Goal: Information Seeking & Learning: Learn about a topic

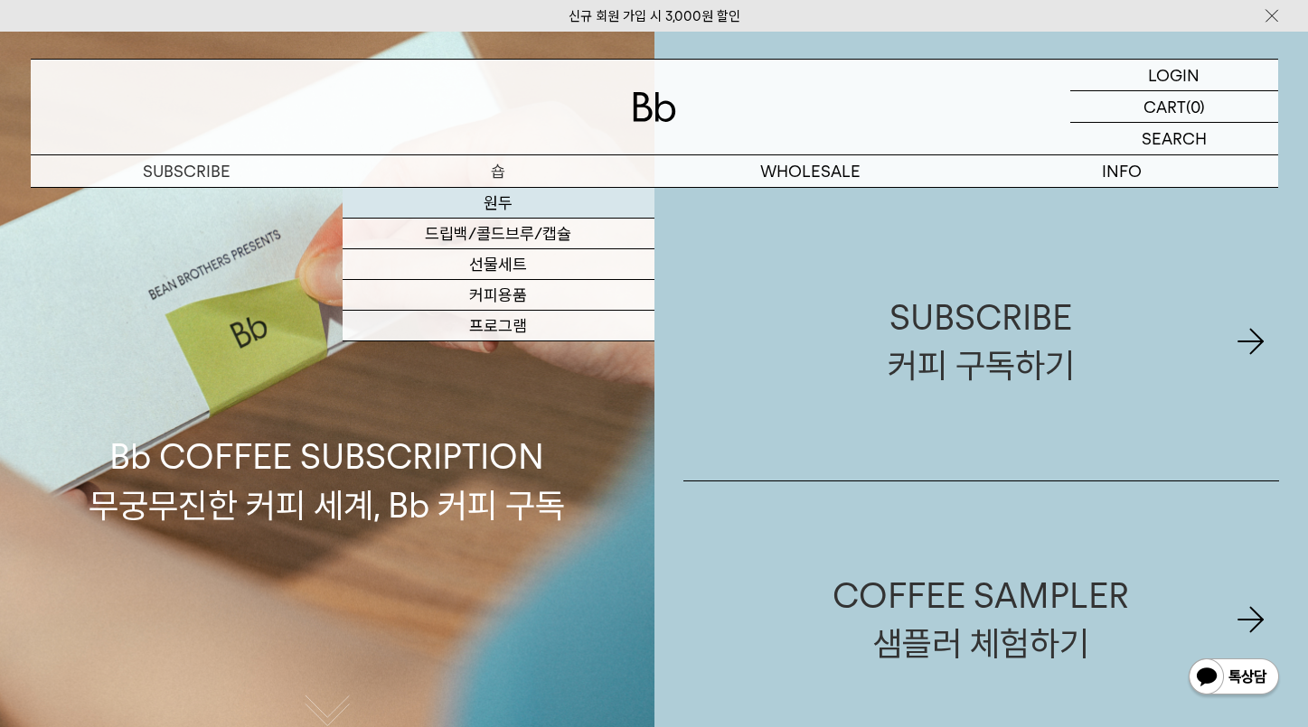
click at [502, 196] on link "원두" at bounding box center [498, 203] width 312 height 31
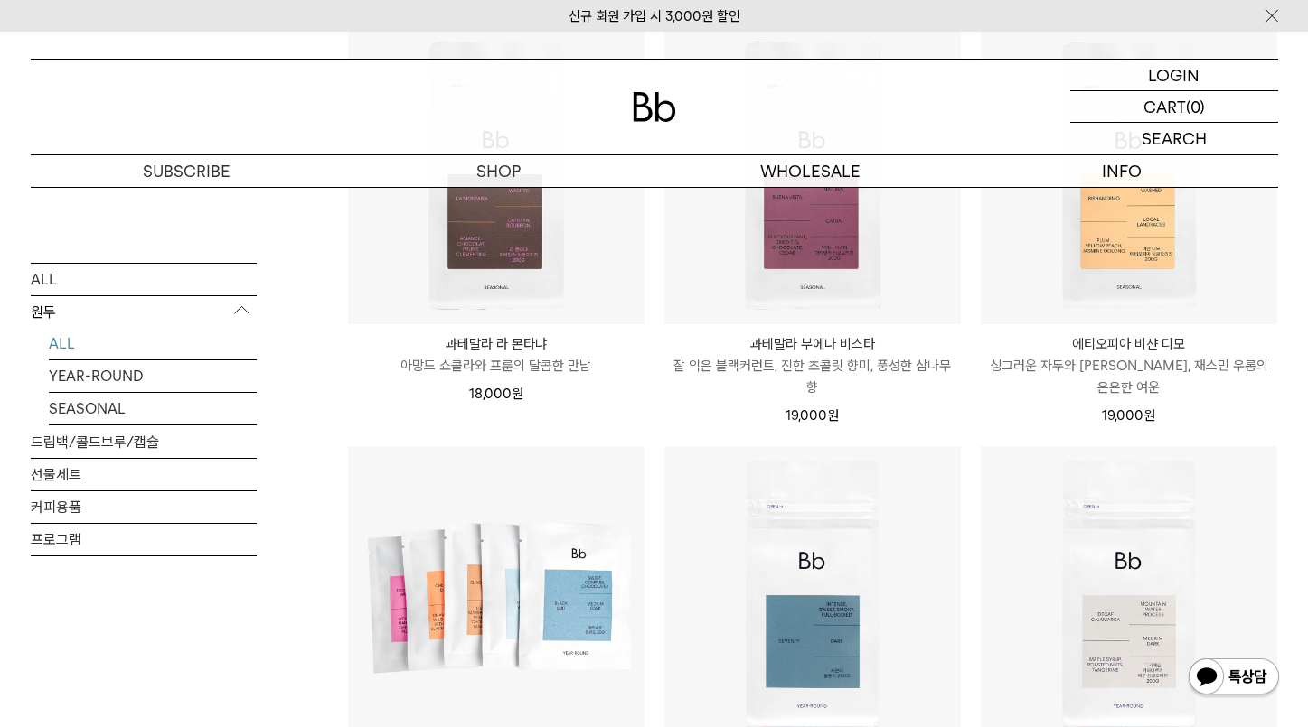
scroll to position [814, 0]
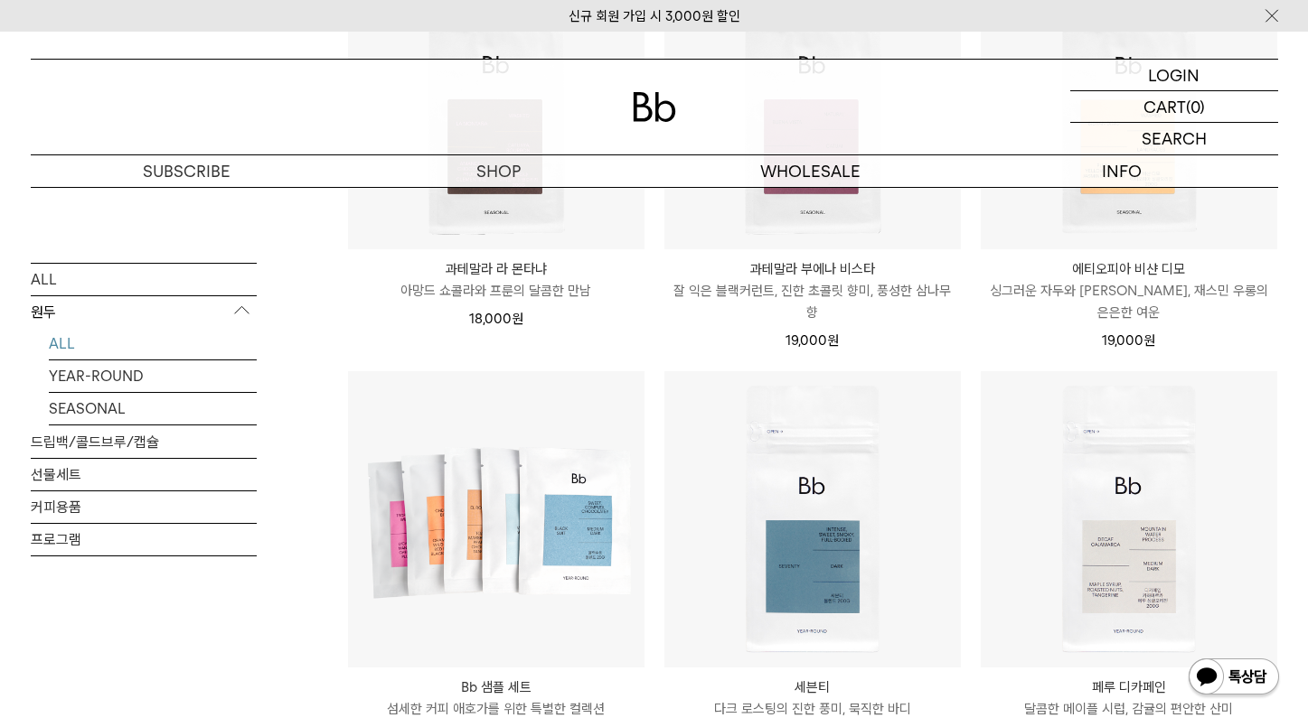
click at [1051, 291] on p "싱그러운 자두와 [PERSON_NAME], 재스민 우롱의 은은한 여운" at bounding box center [1128, 301] width 296 height 43
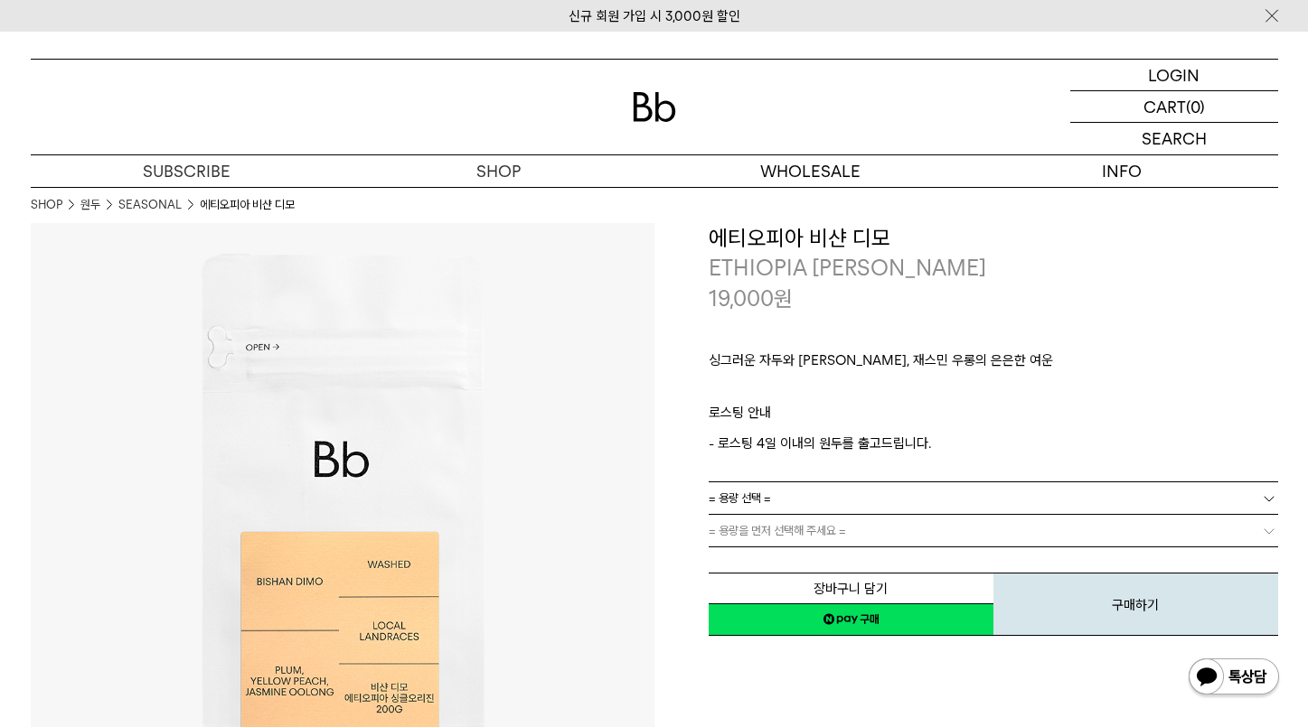
click at [845, 356] on p "싱그러운 자두와 [PERSON_NAME], 재스민 우롱의 은은한 여운" at bounding box center [992, 365] width 569 height 31
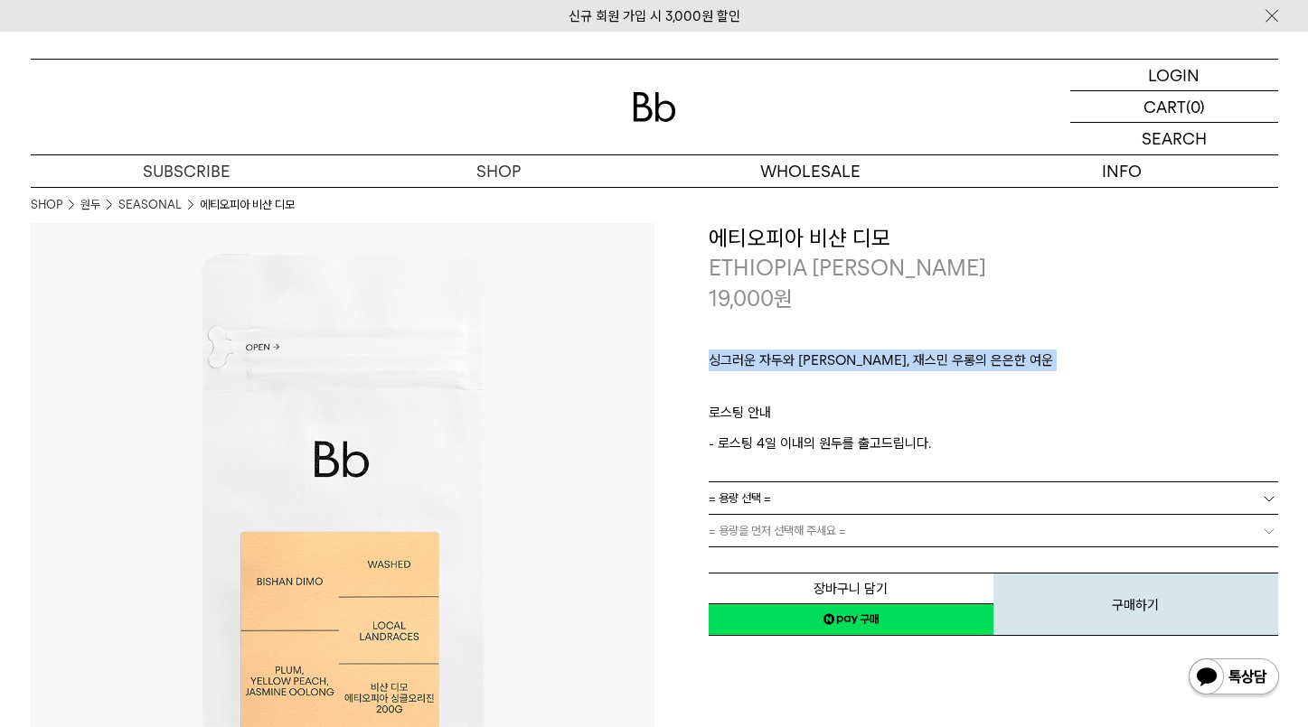
click at [845, 356] on p "싱그러운 자두와 [PERSON_NAME], 재스민 우롱의 은은한 여운" at bounding box center [992, 365] width 569 height 31
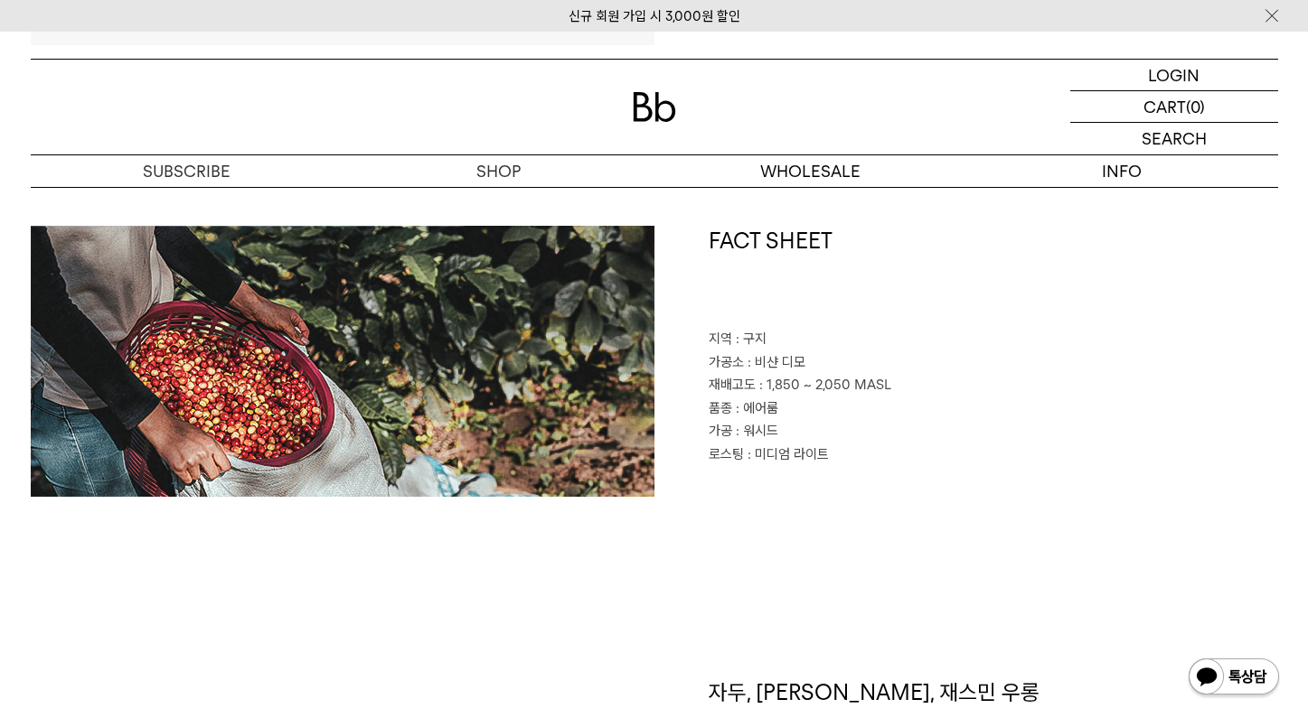
scroll to position [798, 0]
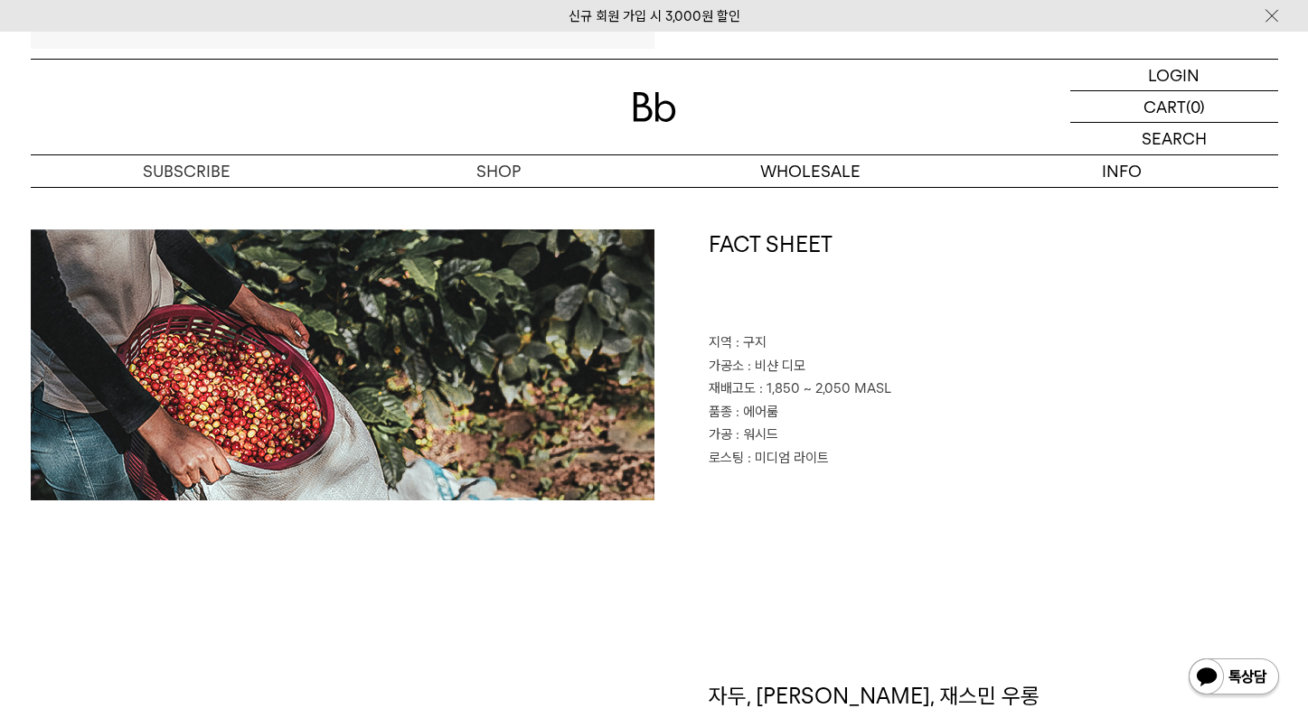
click at [766, 410] on span ": 에어룸" at bounding box center [757, 412] width 42 height 16
click at [759, 342] on span ": 구지" at bounding box center [751, 342] width 31 height 16
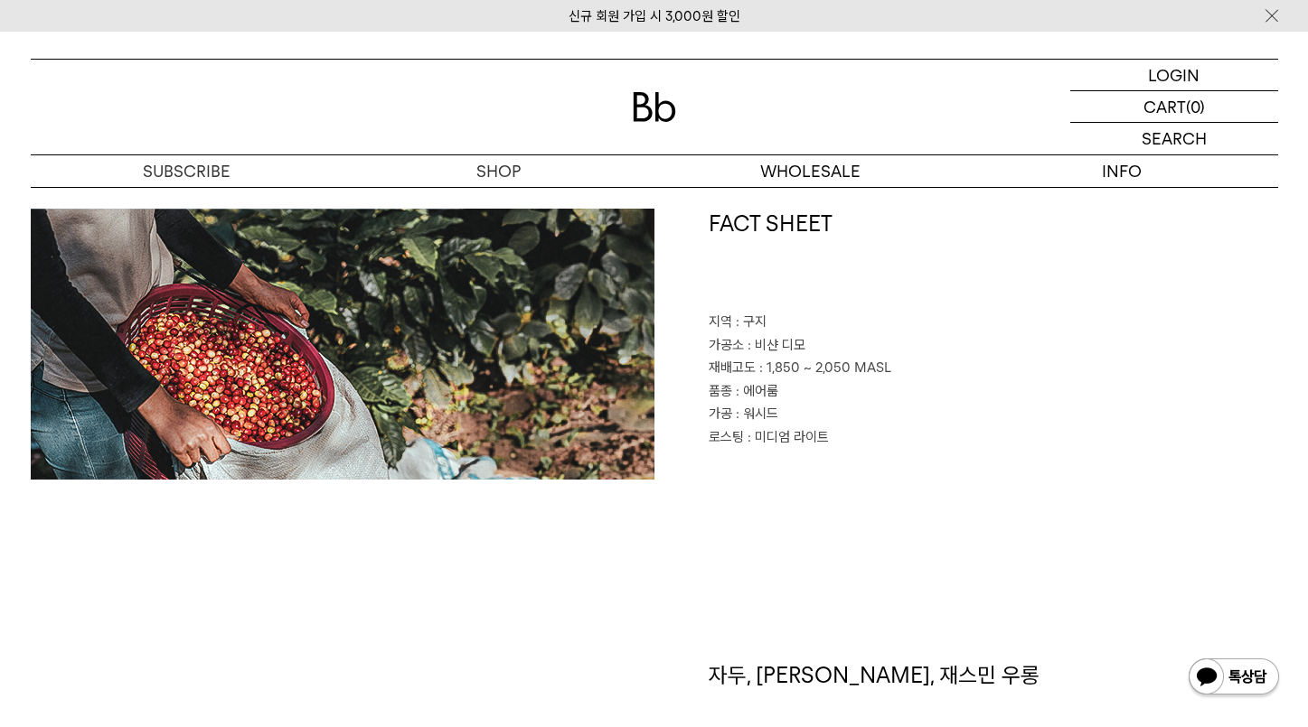
scroll to position [827, 0]
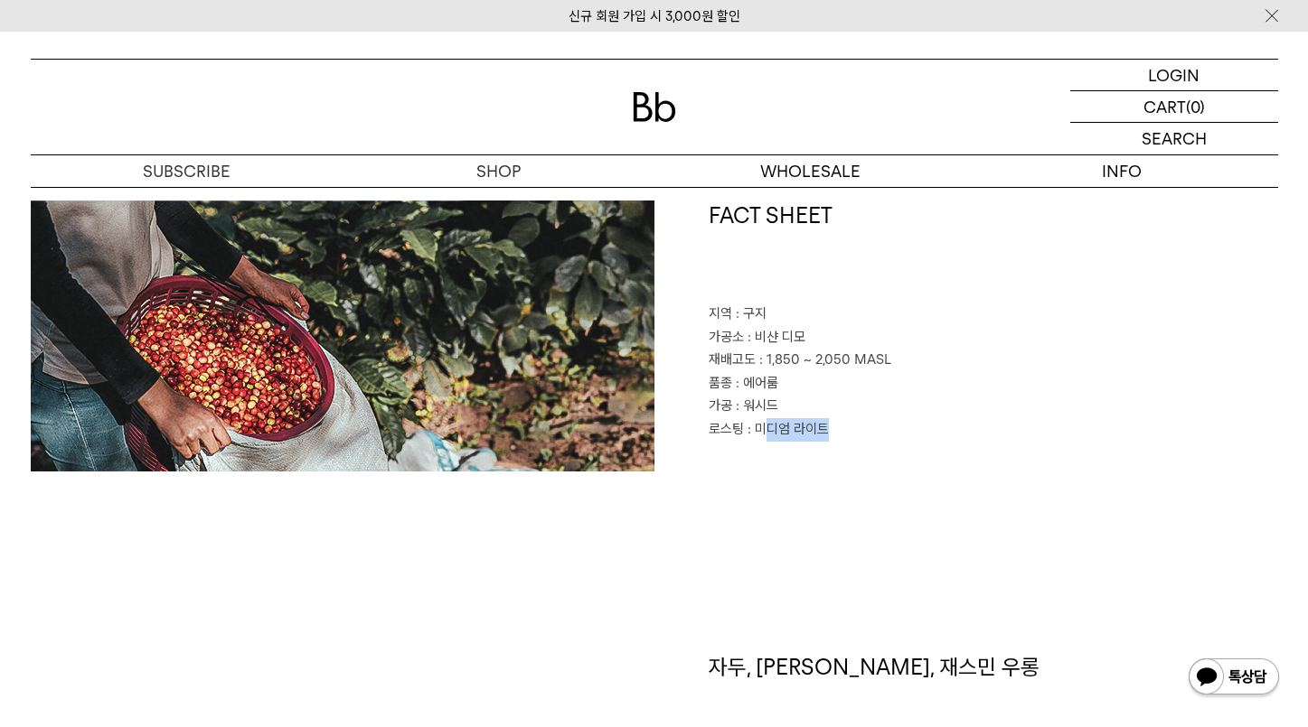
drag, startPoint x: 759, startPoint y: 427, endPoint x: 833, endPoint y: 427, distance: 74.1
click at [833, 427] on p "로스팅 : 미디엄 라이트" at bounding box center [992, 429] width 569 height 23
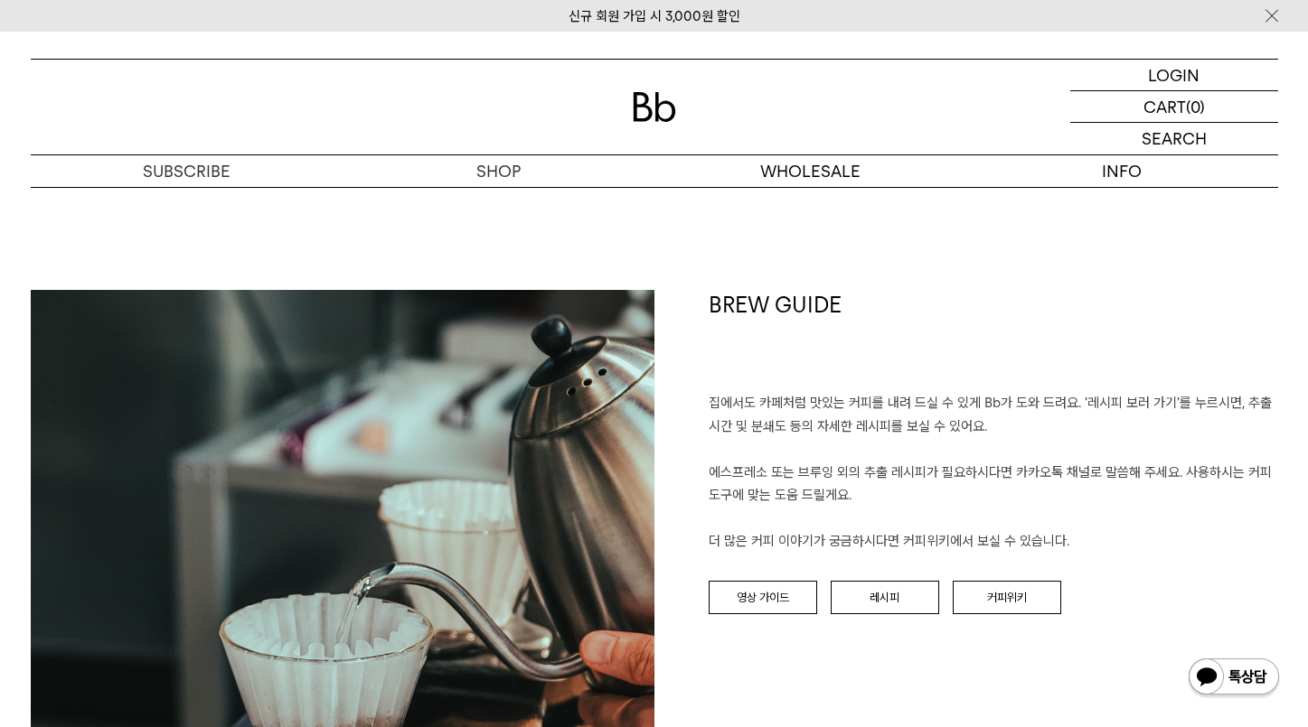
scroll to position [1844, 0]
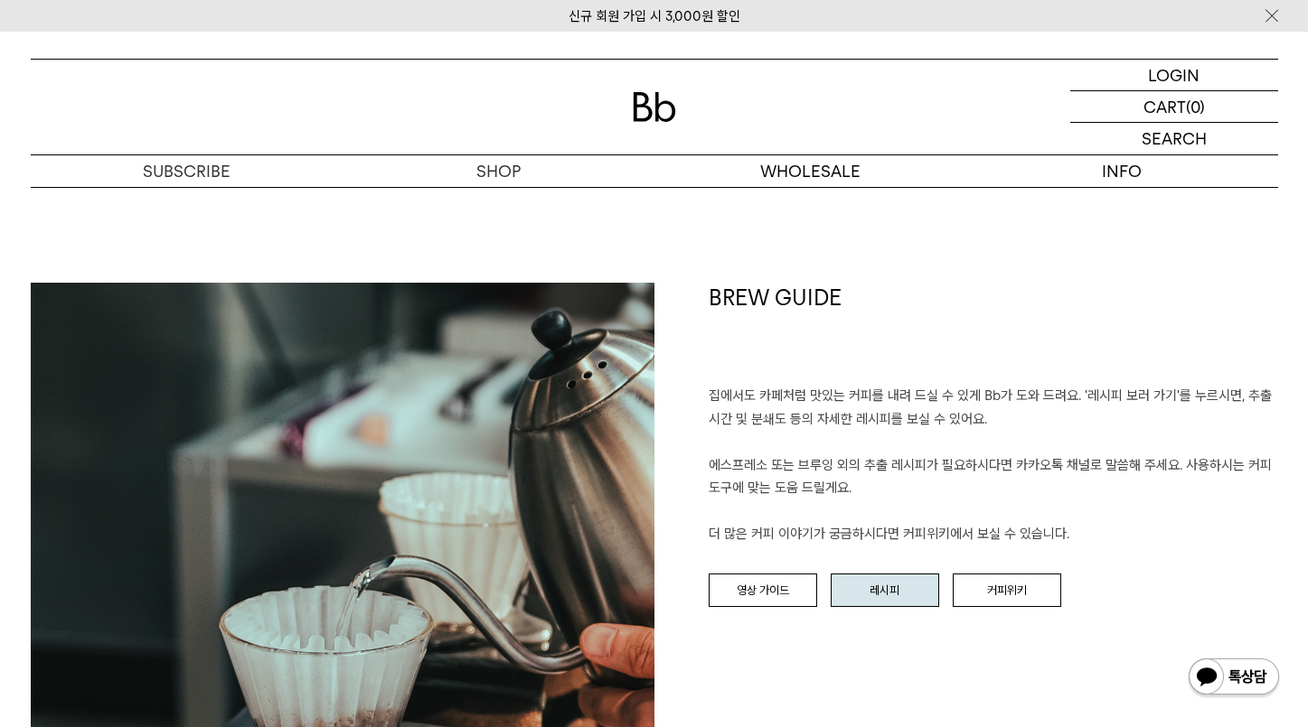
click at [853, 596] on link "레시피" at bounding box center [884, 591] width 108 height 34
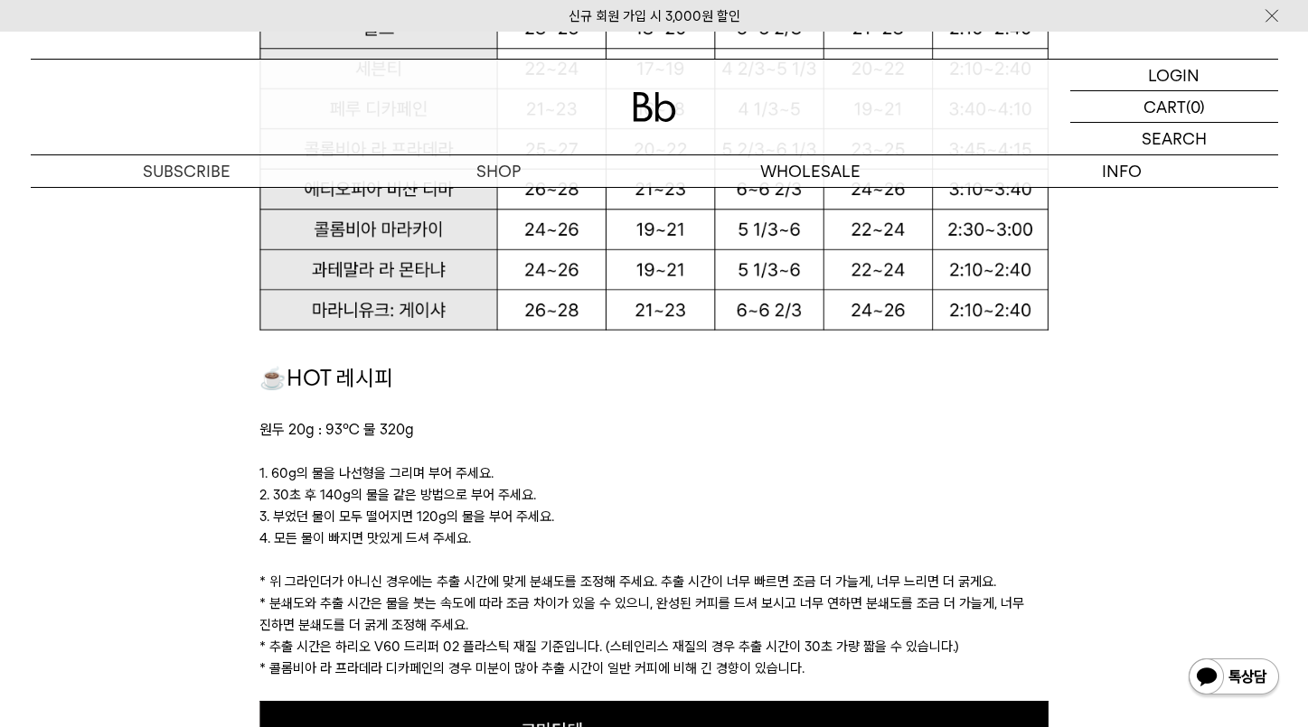
scroll to position [1599, 0]
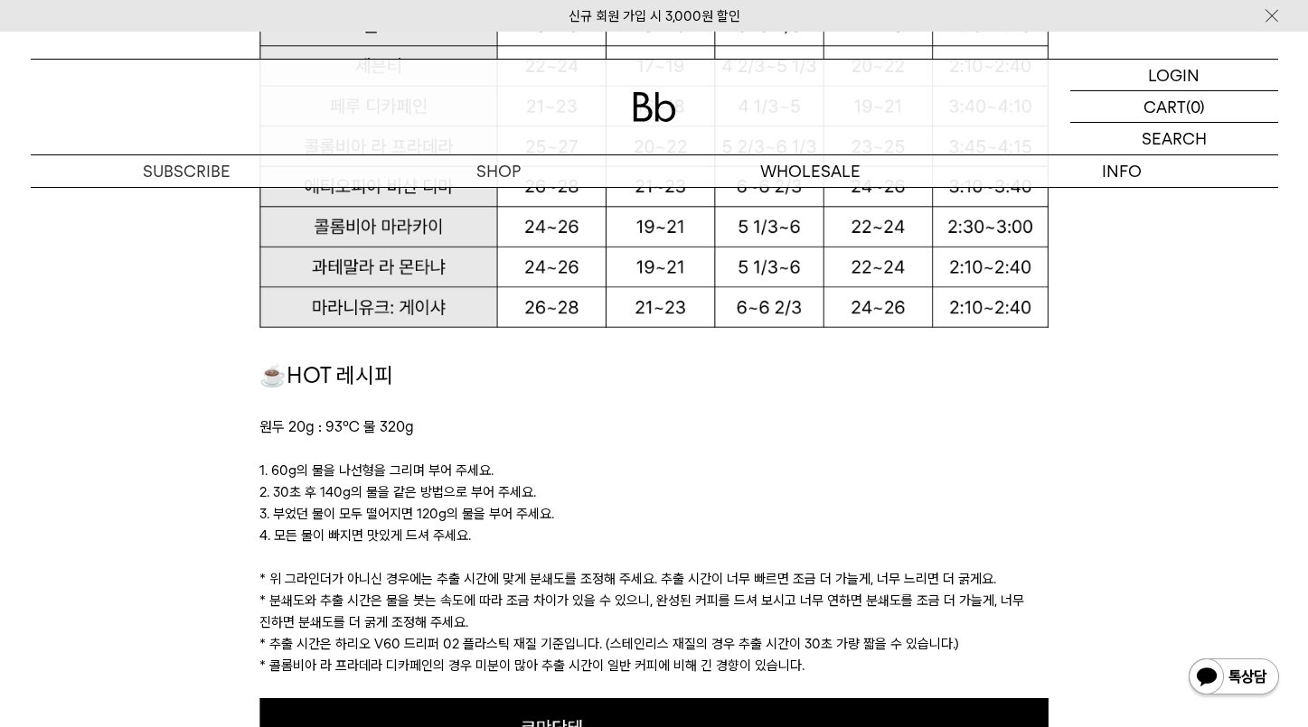
click at [563, 646] on p "* 추출 시간은 하리오 V60 드리퍼 02 플라스틱 재질 기준입니다. (스테인리스 재질의 경우 추출 시간이 30초 가량 짧을 수 있습니다.)" at bounding box center [653, 644] width 789 height 22
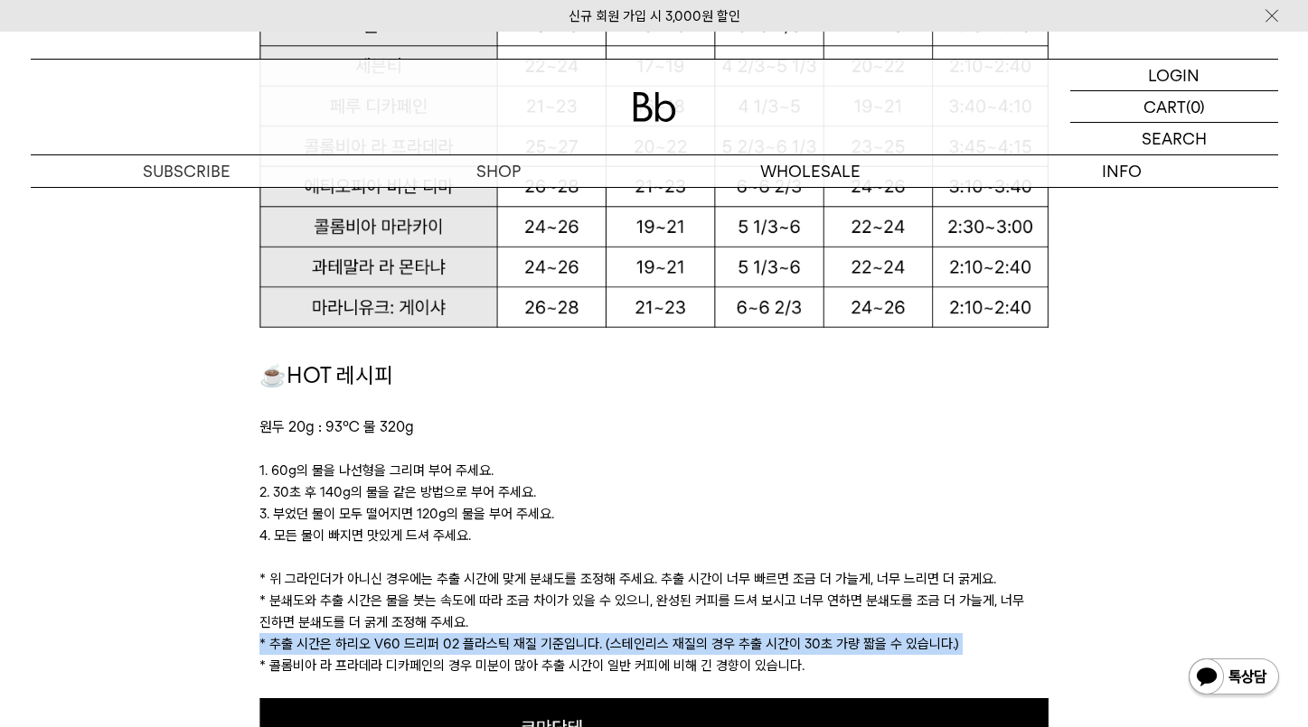
click at [544, 602] on p "* 분쇄도와 추출 시간은 물을 붓는 속도에 따라 조금 차이가 있을 수 있으니, 완성된 커피를 드셔 보시고 너무 연하면 분쇄도를 조금 더 가늘게…" at bounding box center [653, 611] width 789 height 43
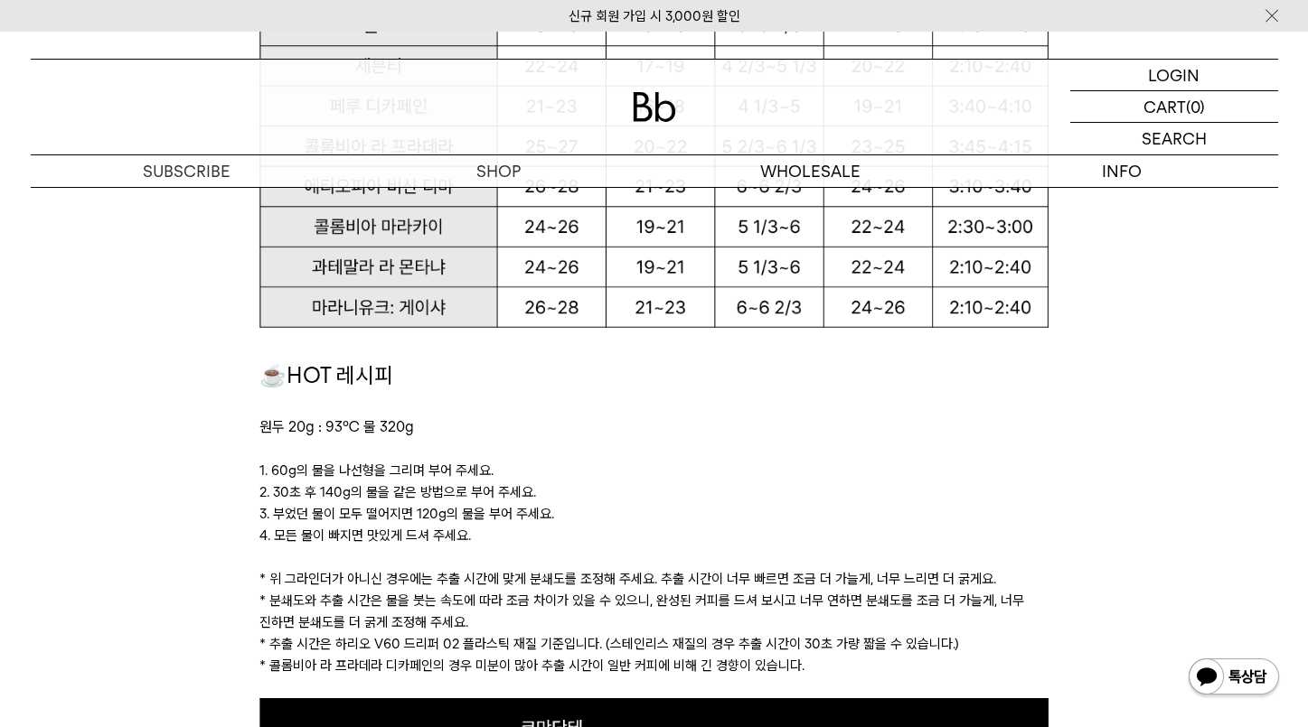
click at [544, 602] on p "* 분쇄도와 추출 시간은 물을 붓는 속도에 따라 조금 차이가 있을 수 있으니, 완성된 커피를 드셔 보시고 너무 연하면 분쇄도를 조금 더 가늘게…" at bounding box center [653, 611] width 789 height 43
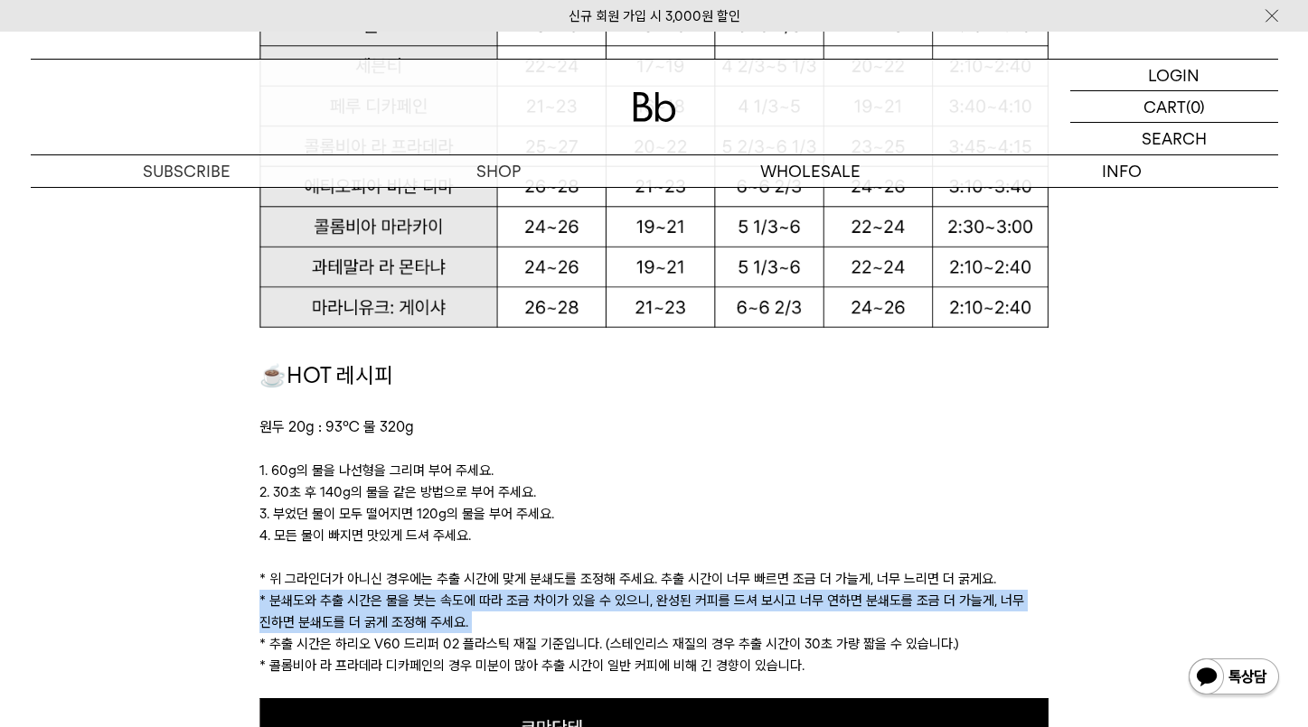
click at [544, 602] on p "* 분쇄도와 추출 시간은 물을 붓는 속도에 따라 조금 차이가 있을 수 있으니, 완성된 커피를 드셔 보시고 너무 연하면 분쇄도를 조금 더 가늘게…" at bounding box center [653, 611] width 789 height 43
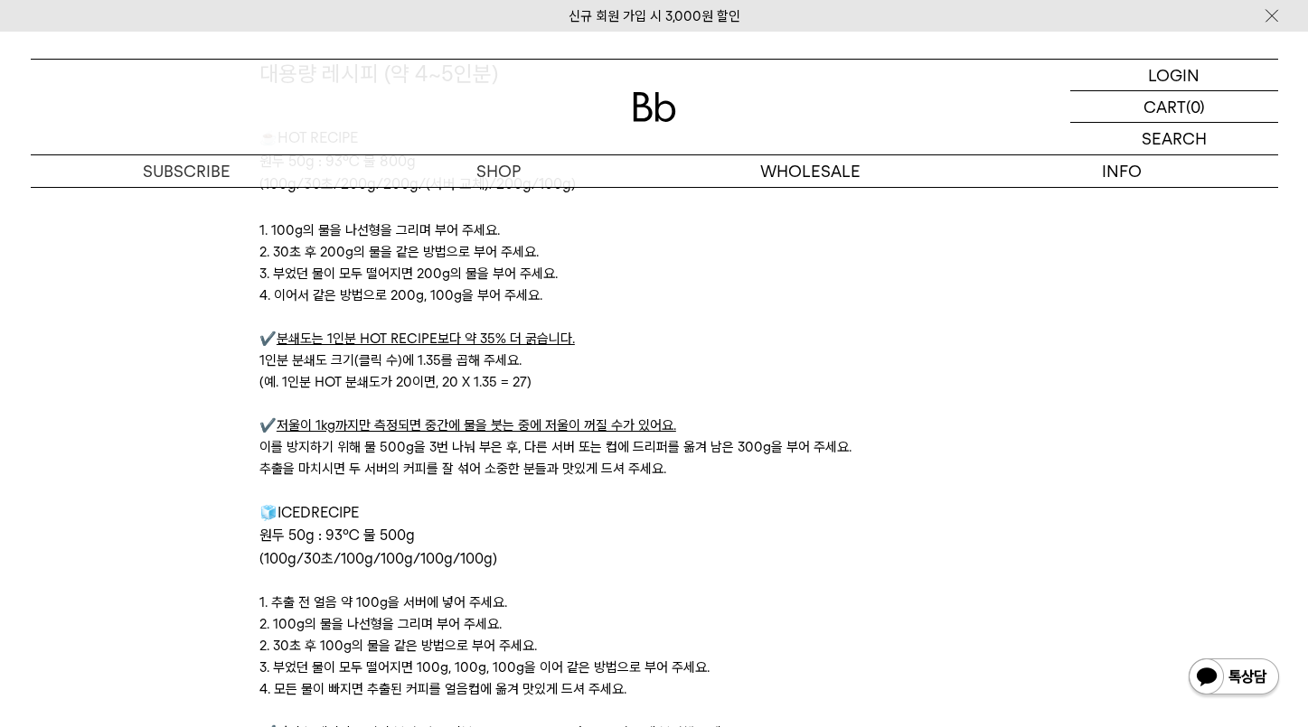
scroll to position [5818, 0]
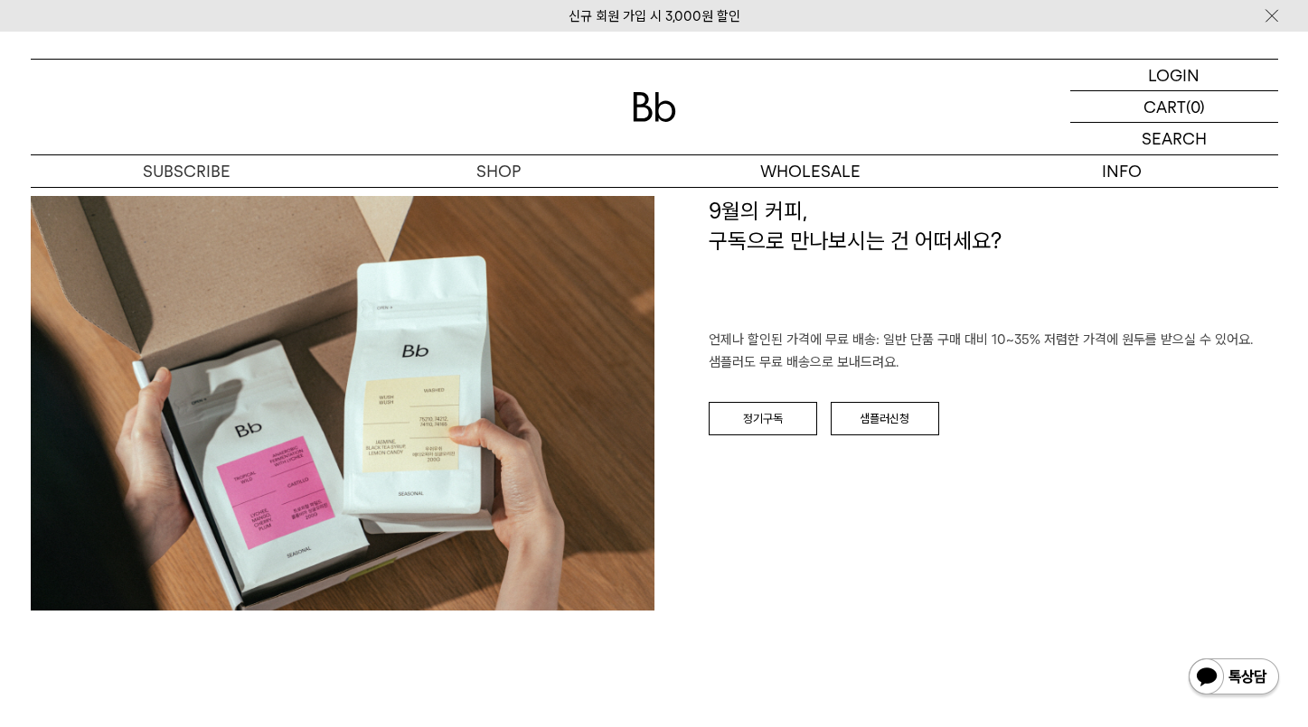
scroll to position [2733, 0]
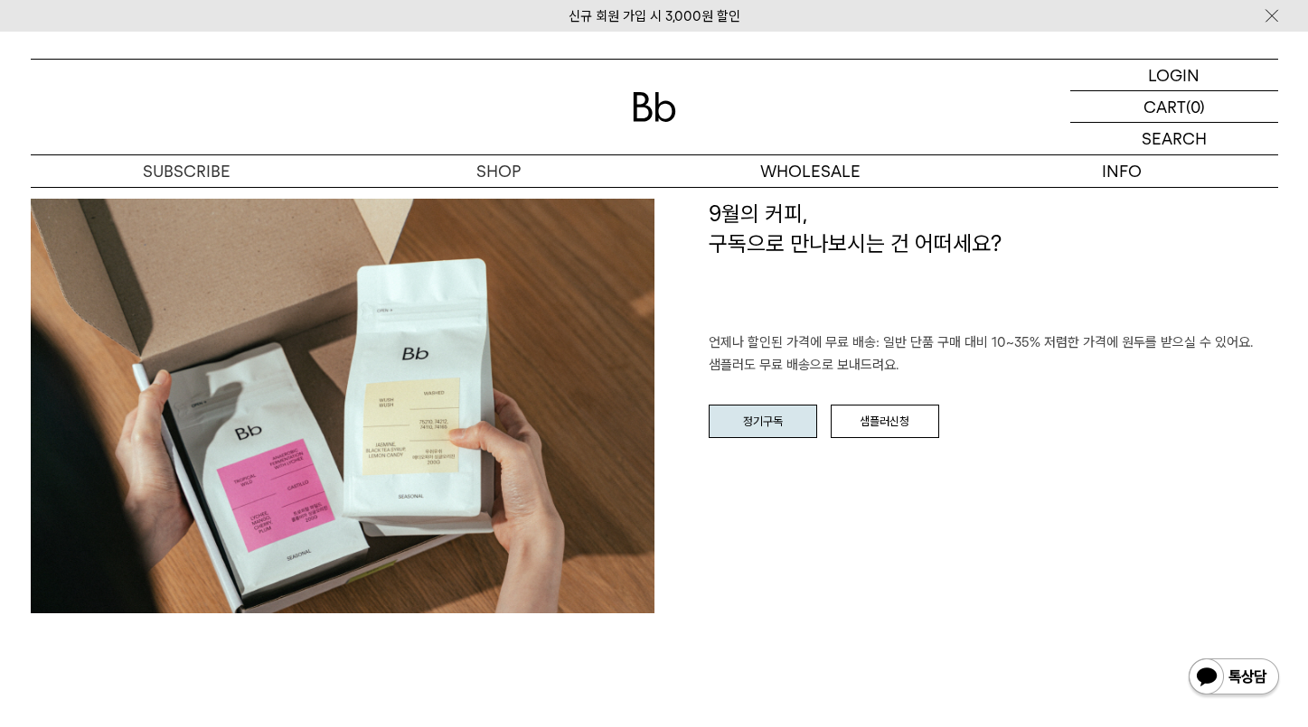
click at [772, 435] on link "정기구독" at bounding box center [762, 422] width 108 height 34
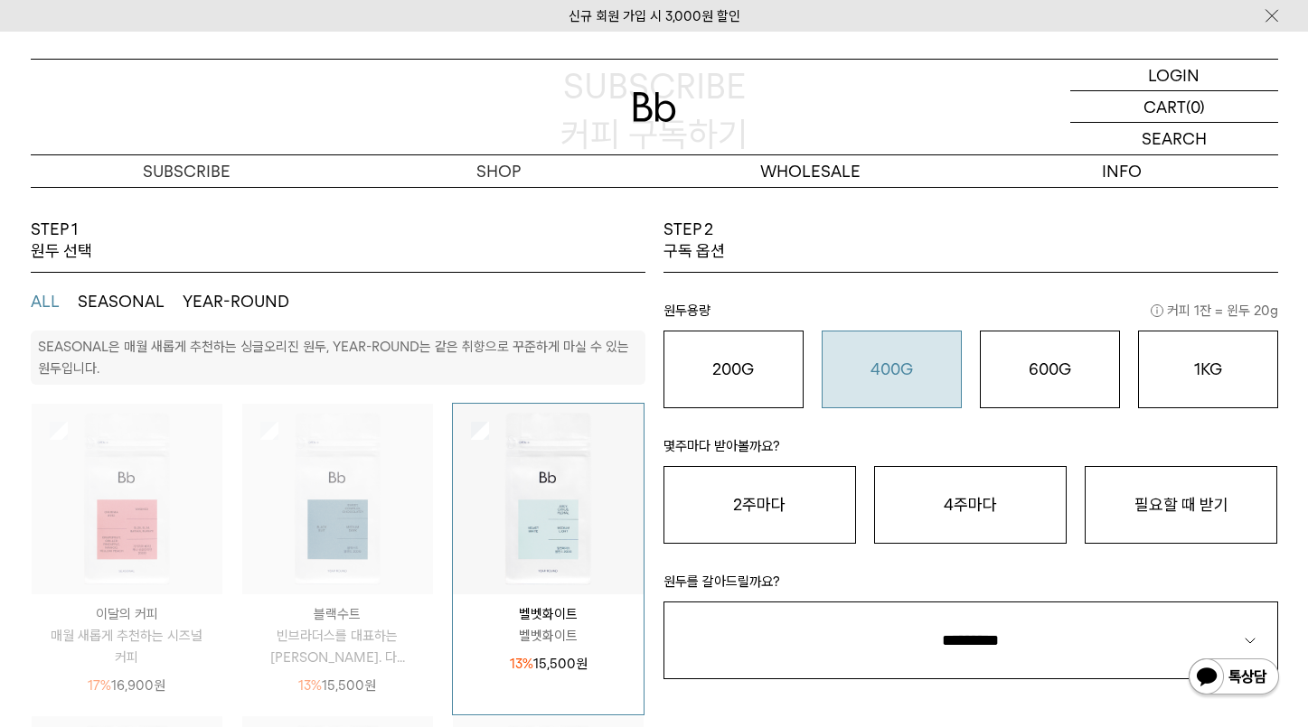
click at [920, 374] on div "400G 31,000 원" at bounding box center [891, 370] width 120 height 22
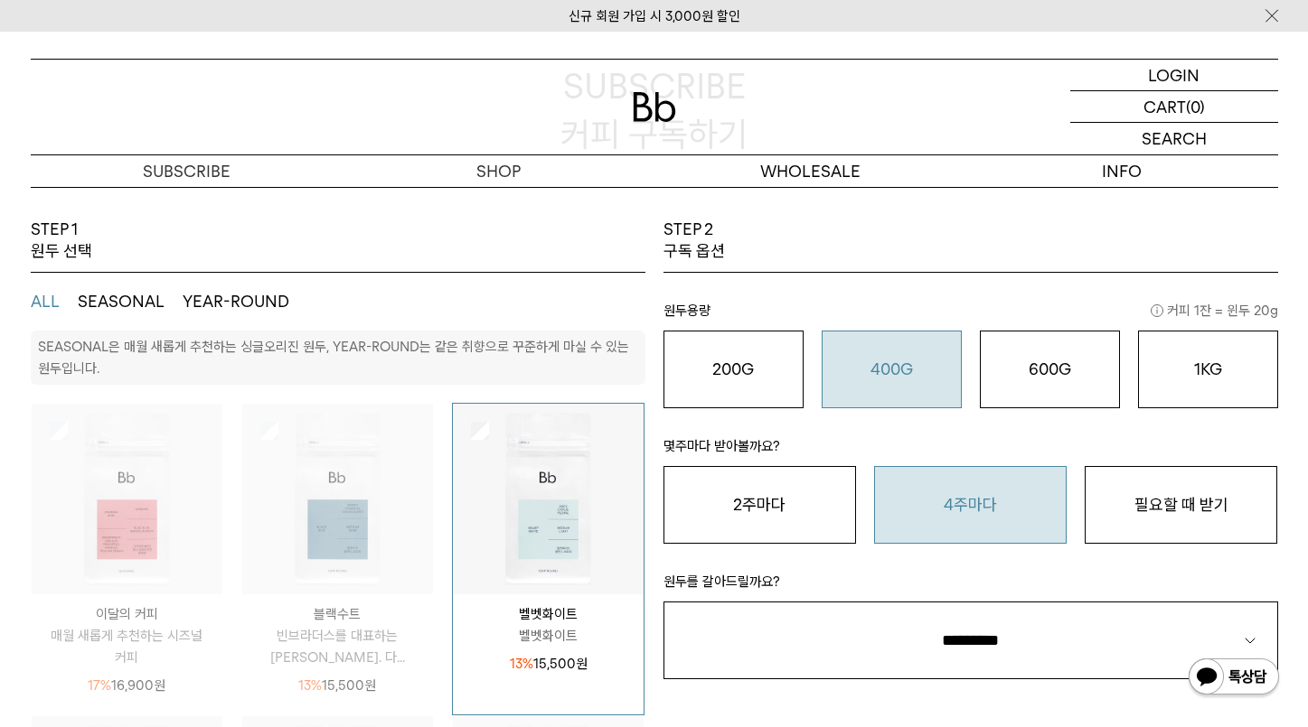
click at [971, 517] on button "4주마다" at bounding box center [970, 505] width 192 height 78
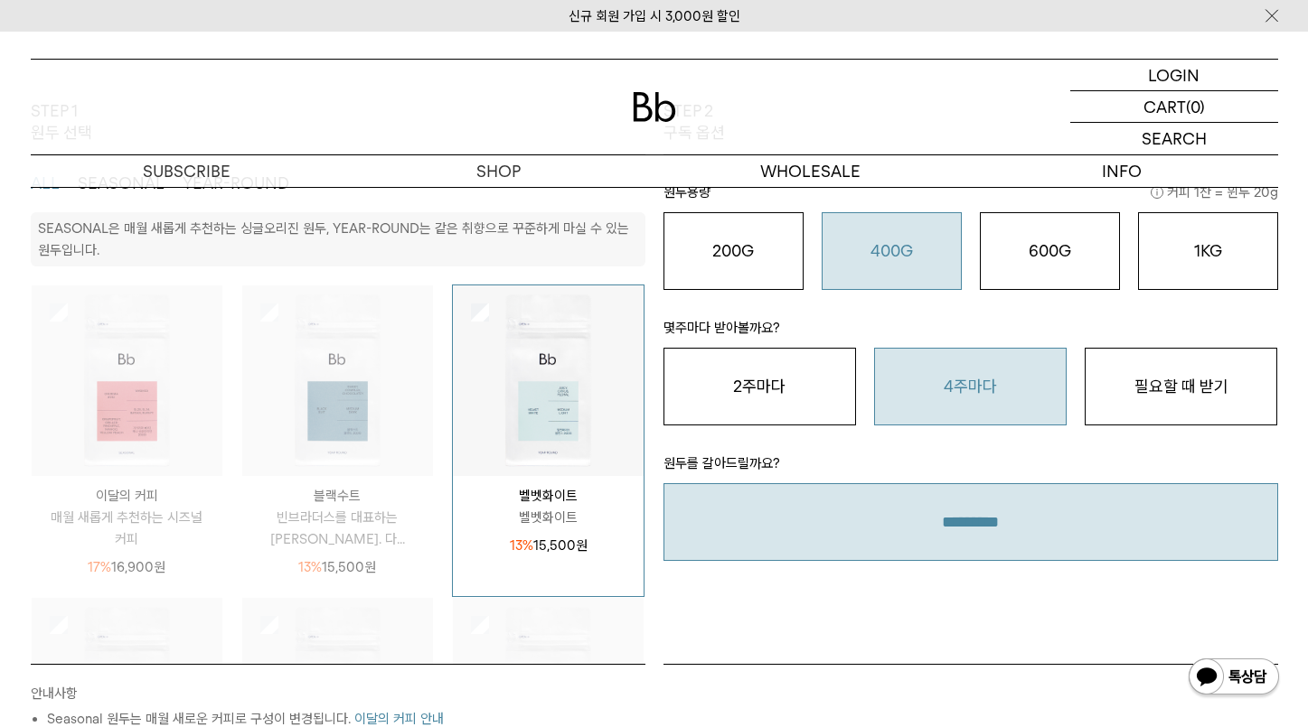
scroll to position [322, 0]
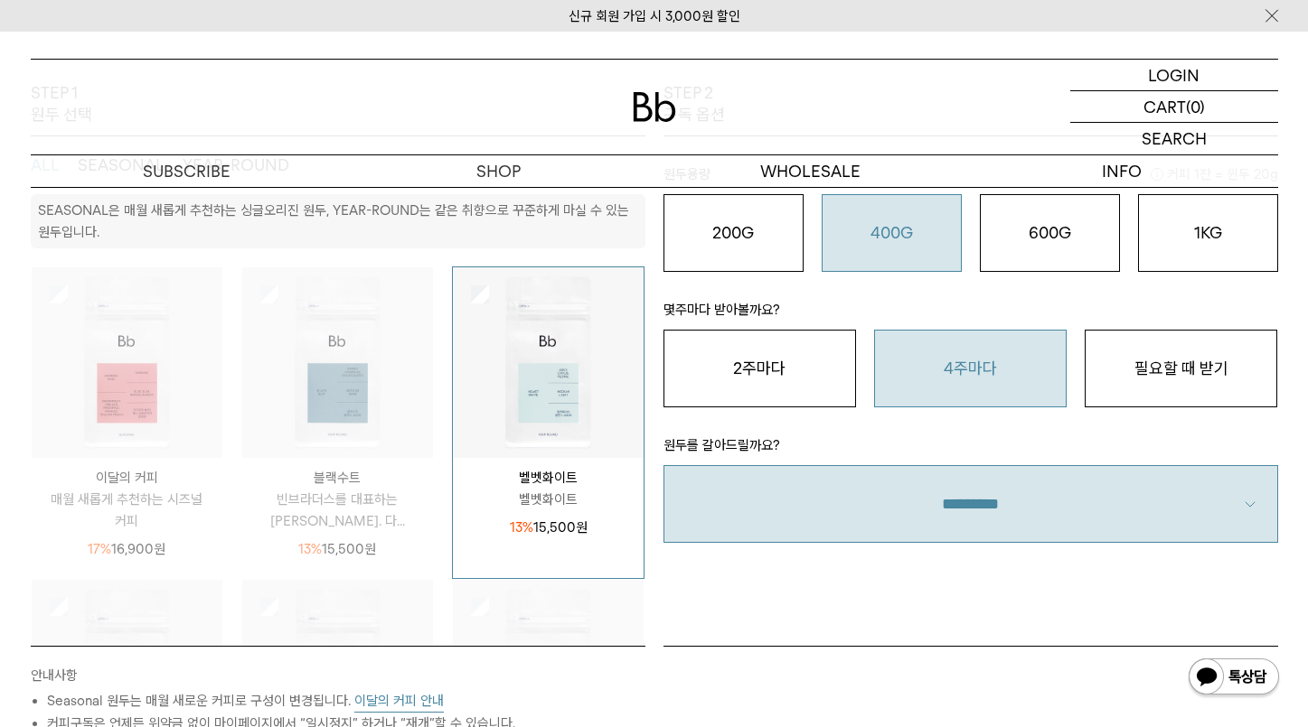
click at [1252, 507] on select "**********" at bounding box center [970, 504] width 614 height 78
select select "**"
click at [663, 465] on select "**********" at bounding box center [970, 504] width 614 height 78
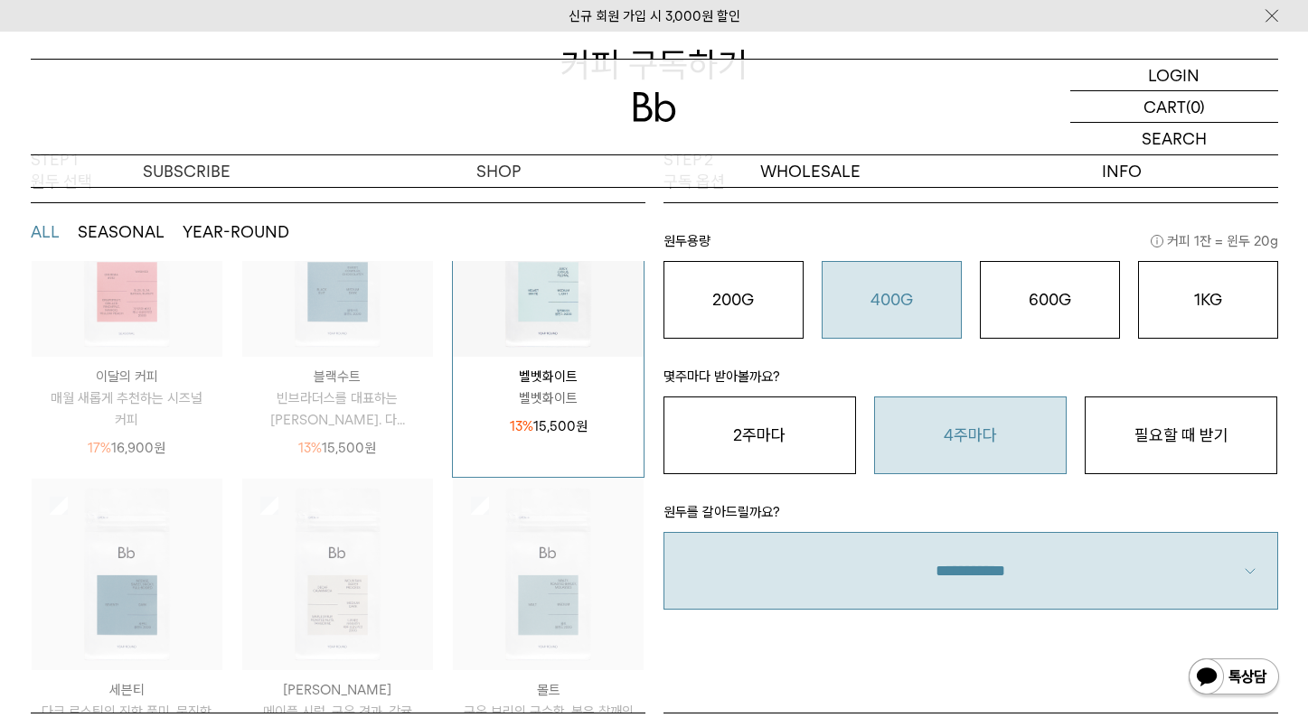
scroll to position [237, 0]
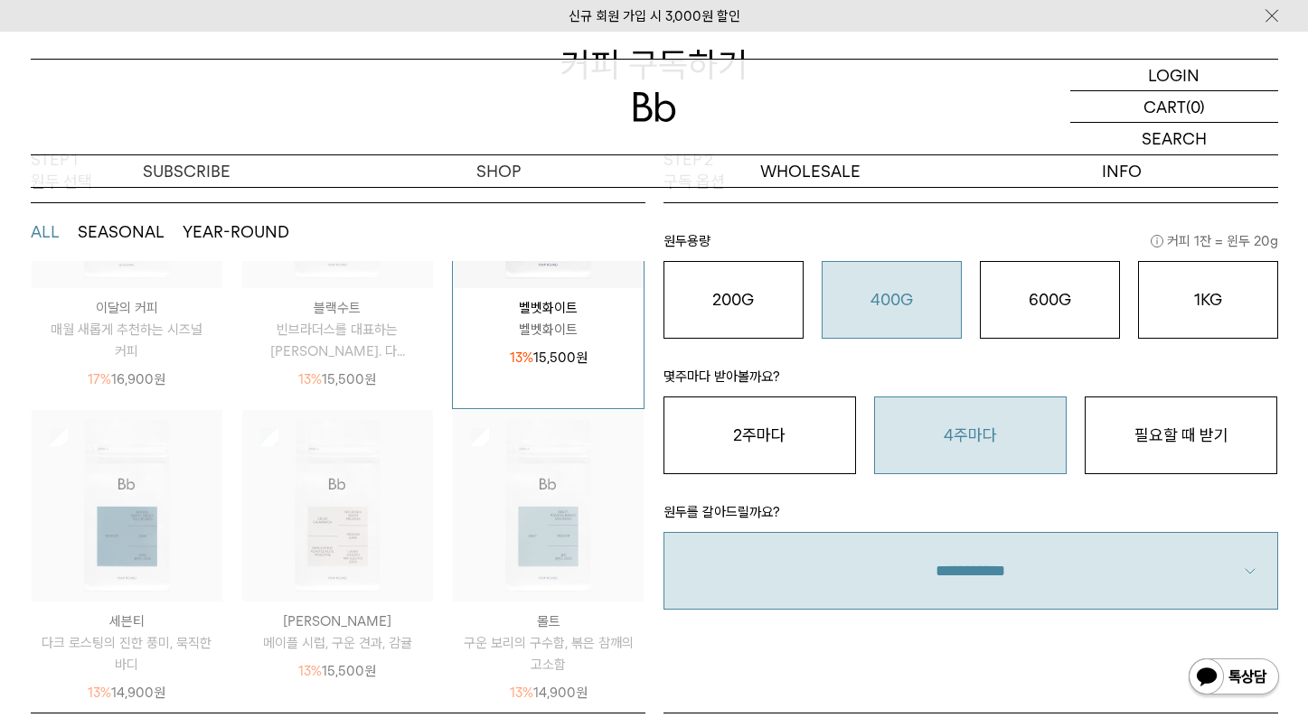
click at [225, 232] on button "YEAR-ROUND" at bounding box center [236, 232] width 107 height 22
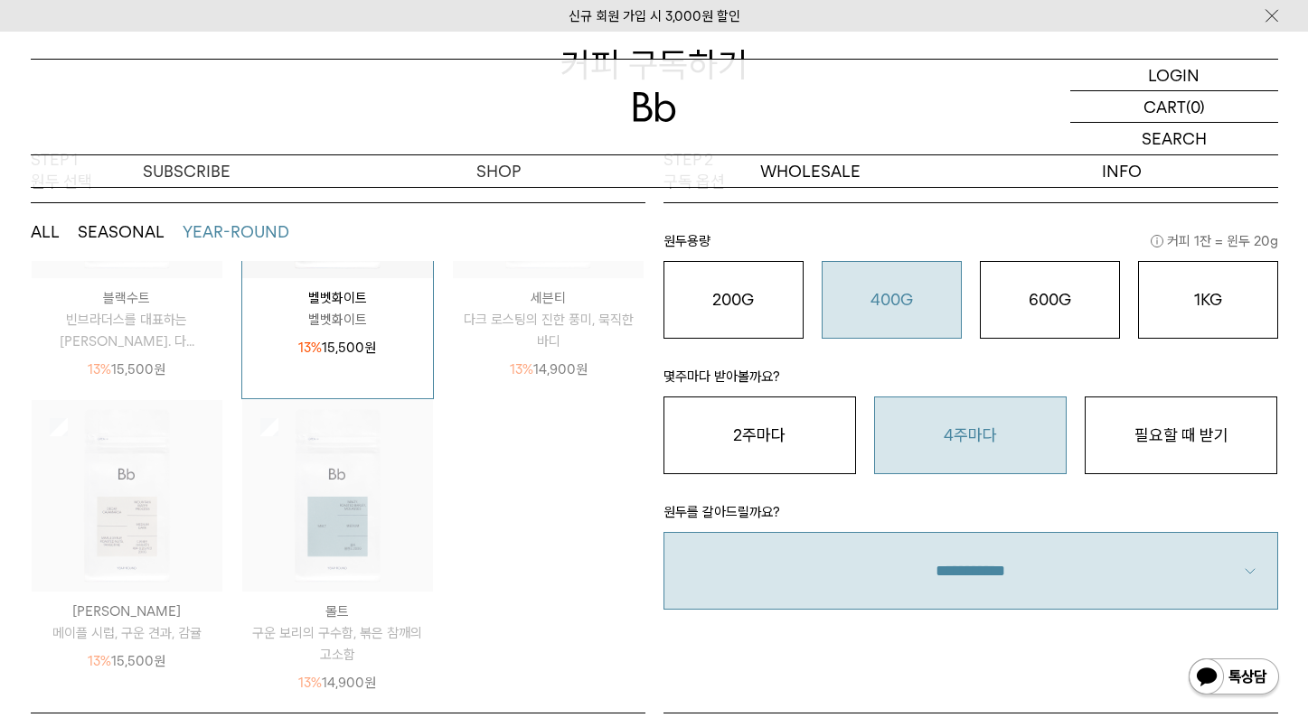
scroll to position [215, 0]
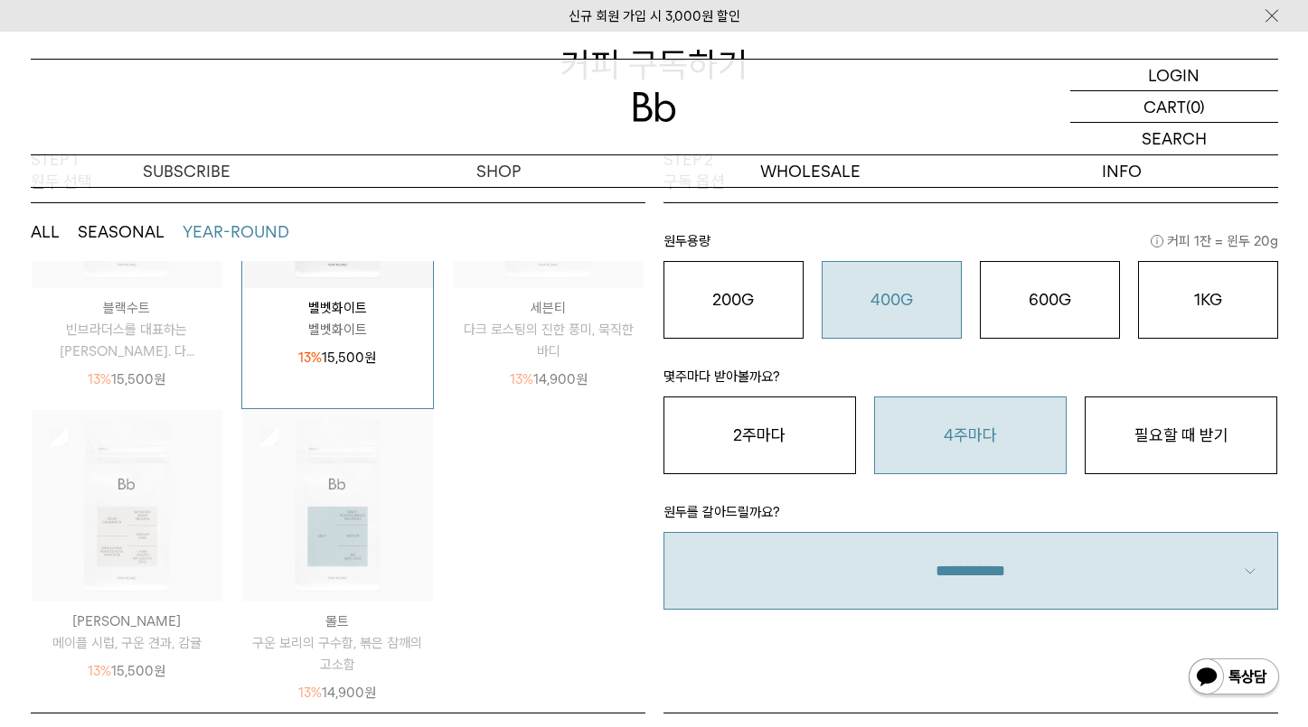
click at [160, 237] on button "SEASONAL" at bounding box center [121, 232] width 87 height 22
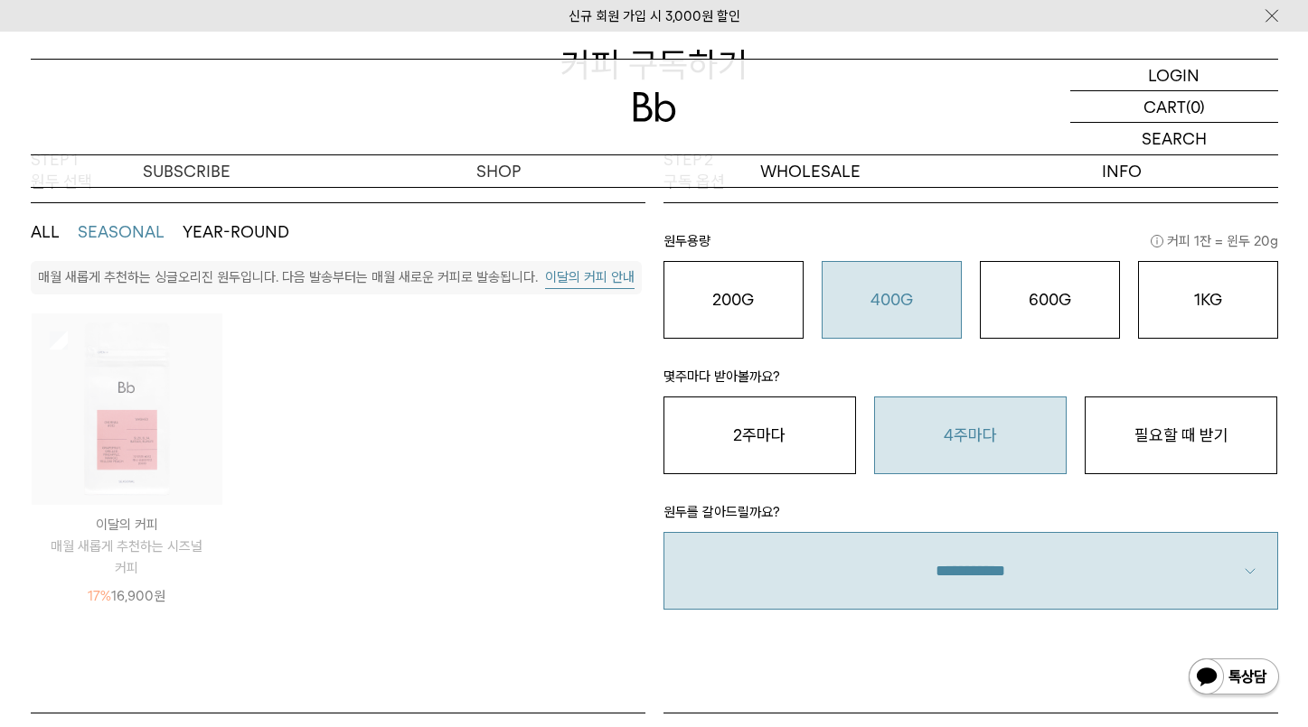
click at [162, 411] on img at bounding box center [127, 409] width 191 height 191
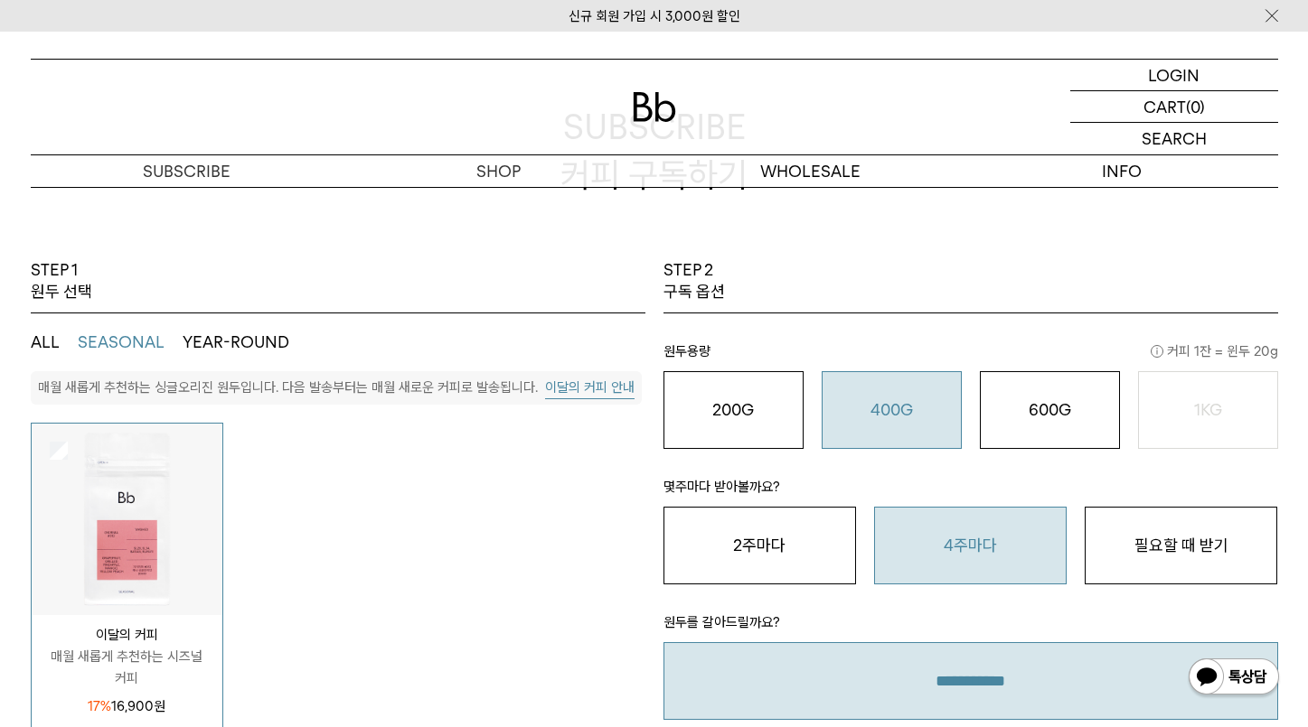
scroll to position [135, 0]
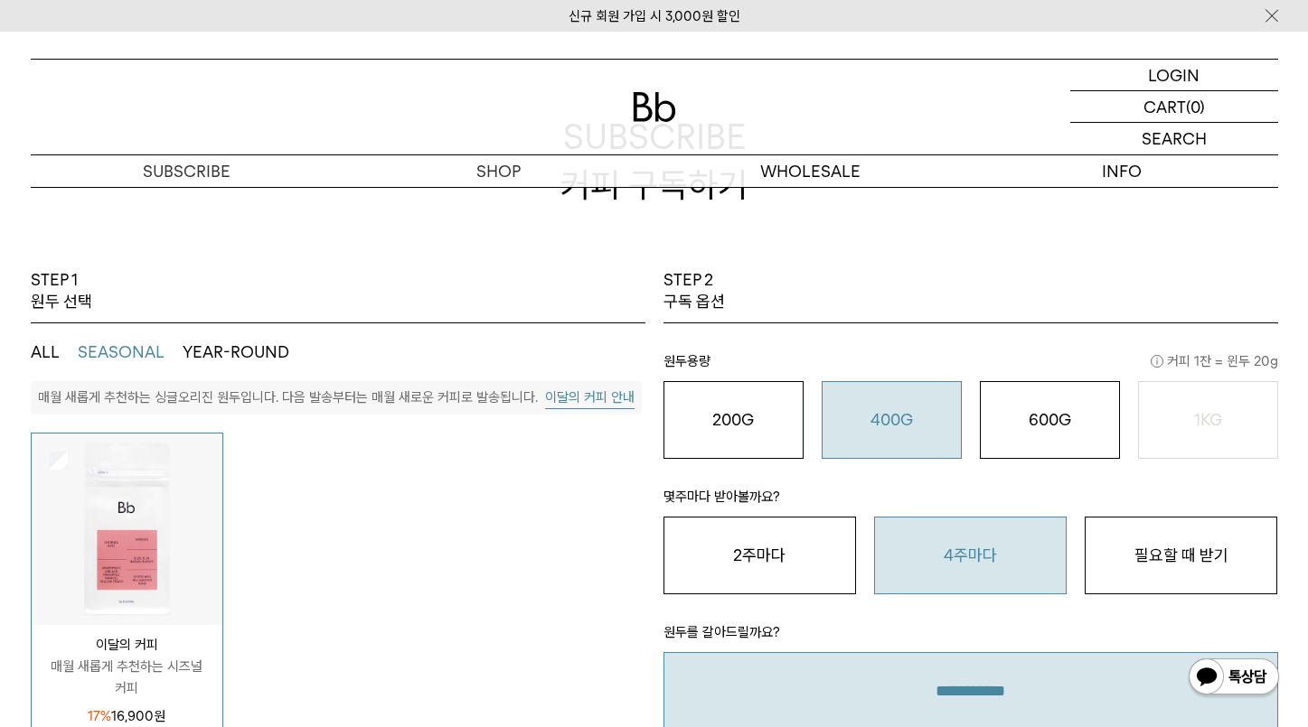
click at [49, 359] on button "ALL" at bounding box center [45, 353] width 29 height 22
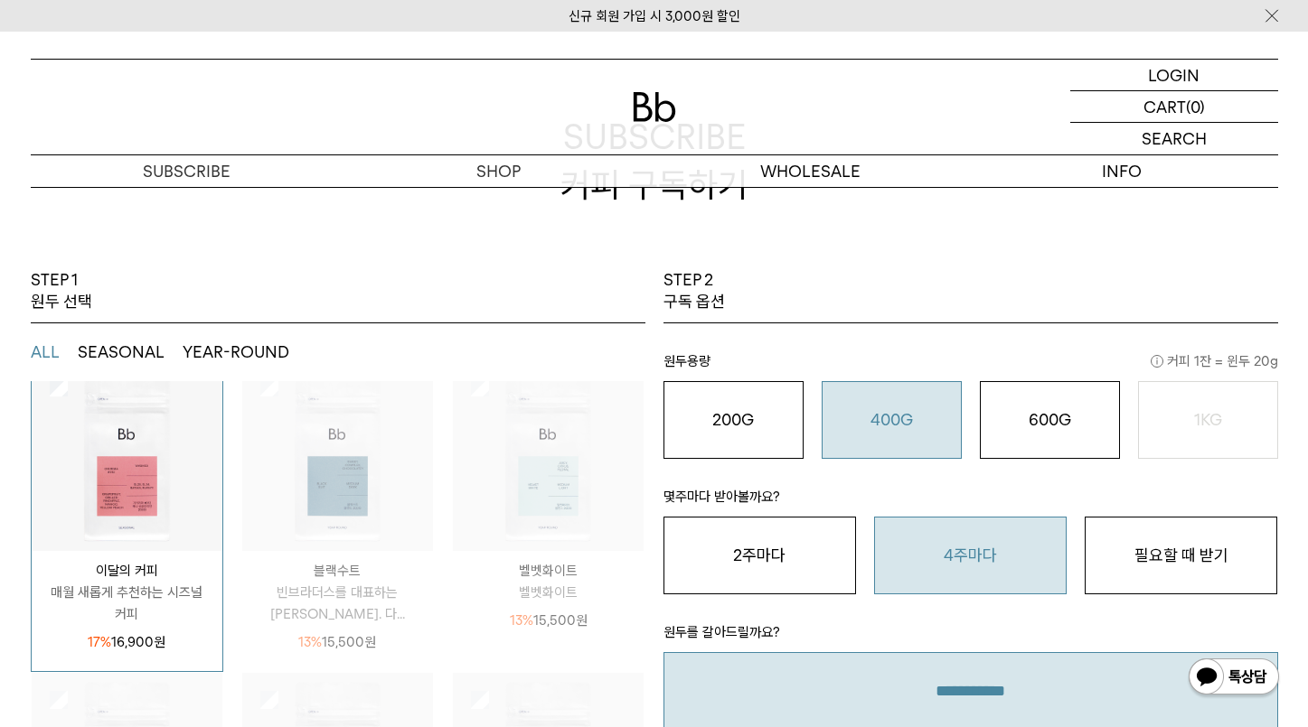
scroll to position [141, 0]
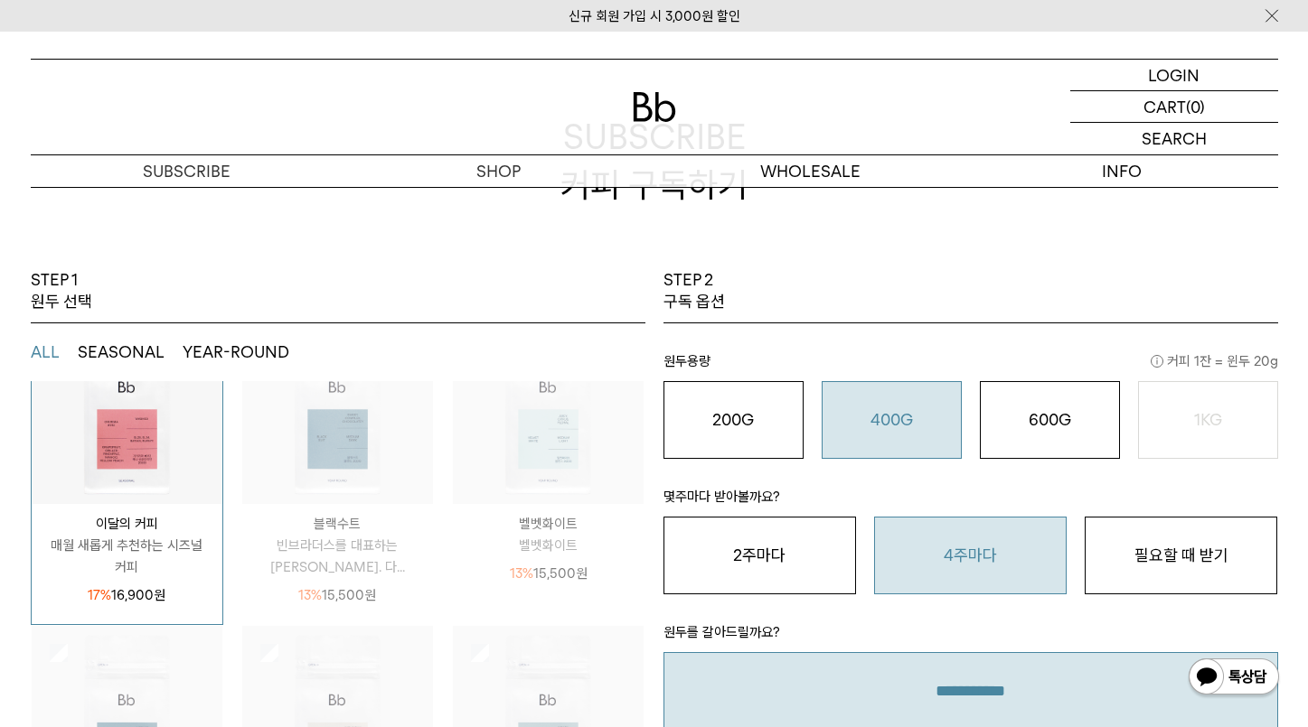
click at [482, 464] on img at bounding box center [548, 409] width 191 height 191
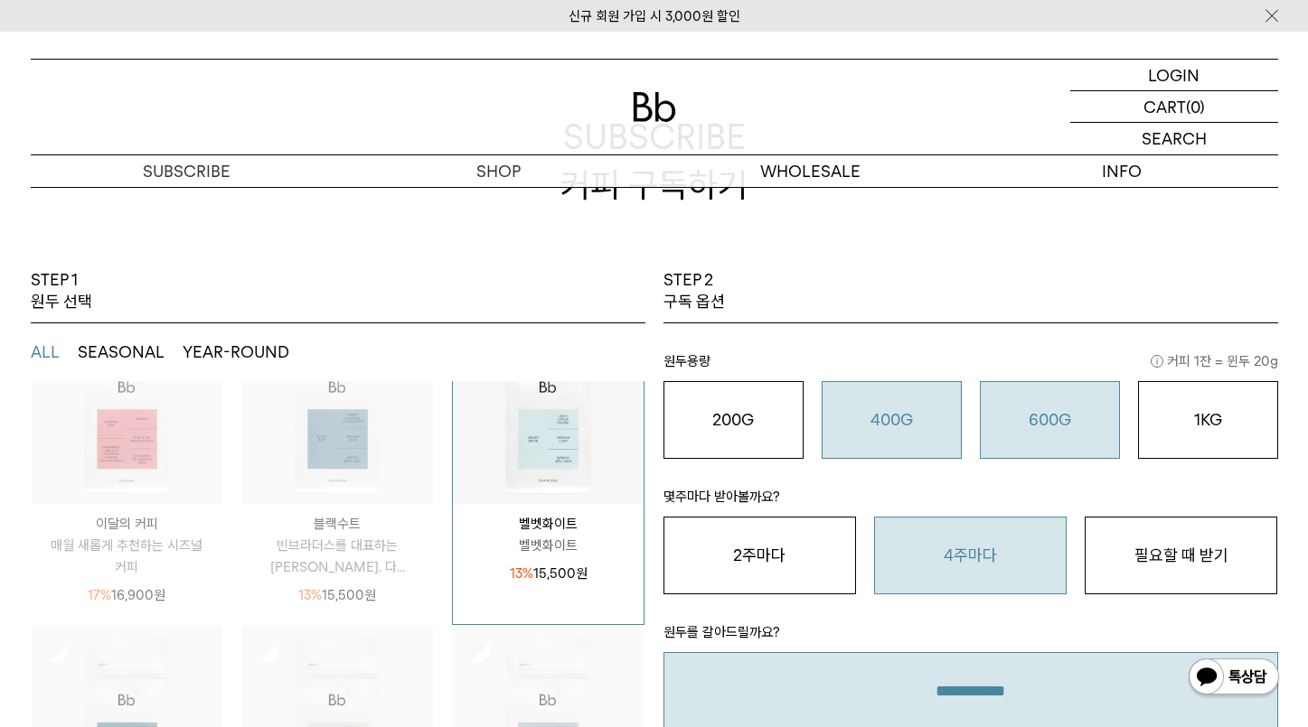
click at [1034, 429] on div "600G 43,000 원" at bounding box center [1049, 420] width 120 height 22
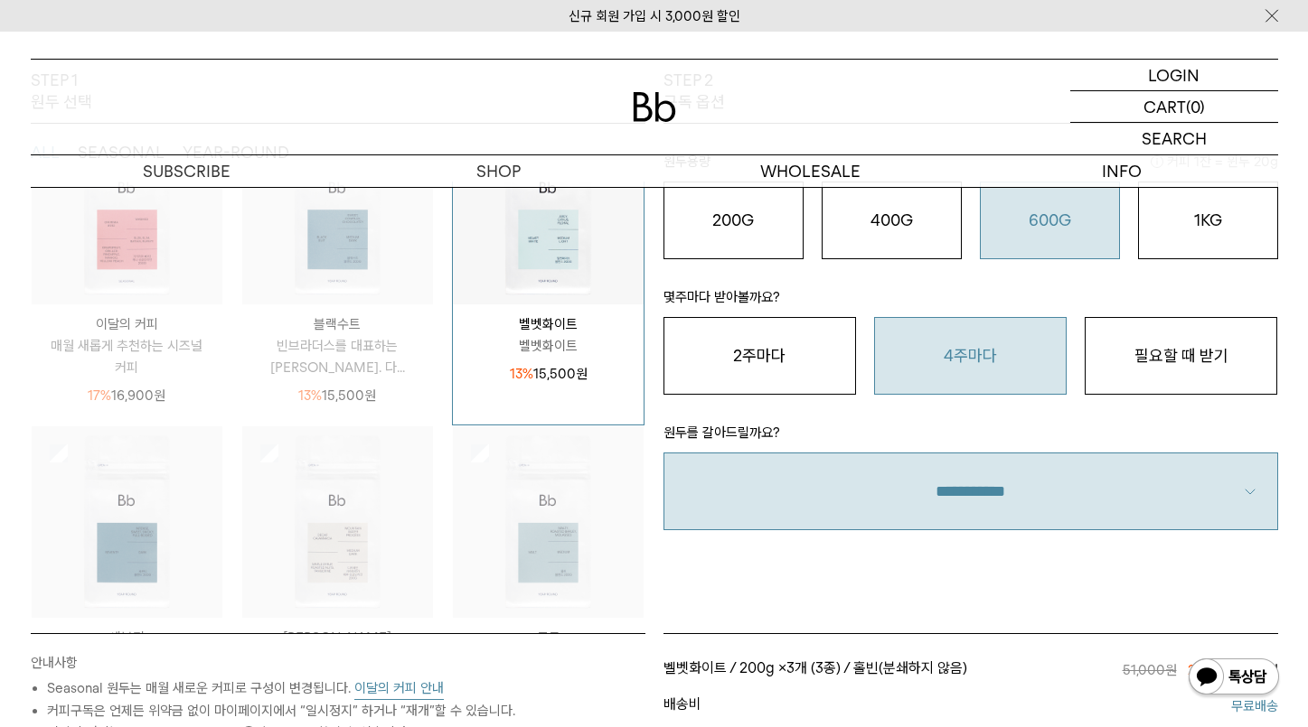
scroll to position [333, 0]
drag, startPoint x: 919, startPoint y: 208, endPoint x: 913, endPoint y: 356, distance: 148.3
click at [914, 357] on div "원두용량 커피 1잔 = 윈두 20g 200G 16,900 원 400G 31,000 원 600G 43,000 원 1KG 49,900 원 몇주마다…" at bounding box center [970, 329] width 614 height 408
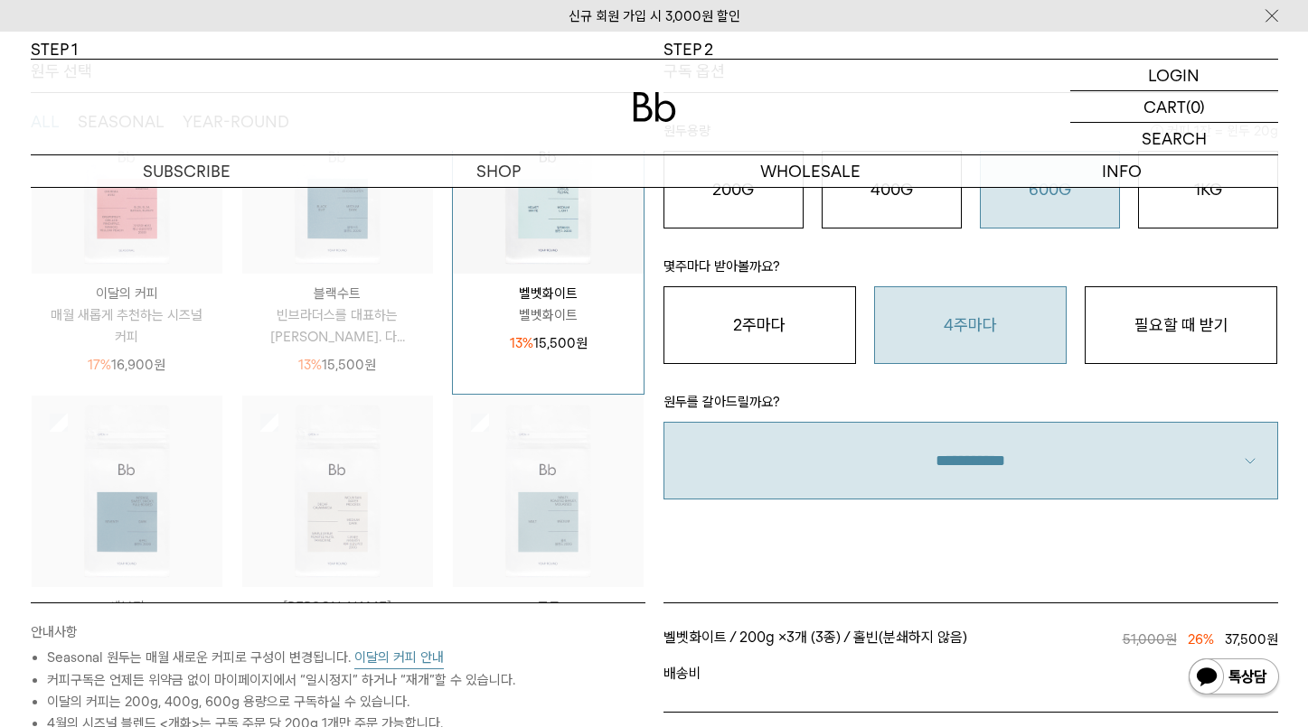
scroll to position [375, 0]
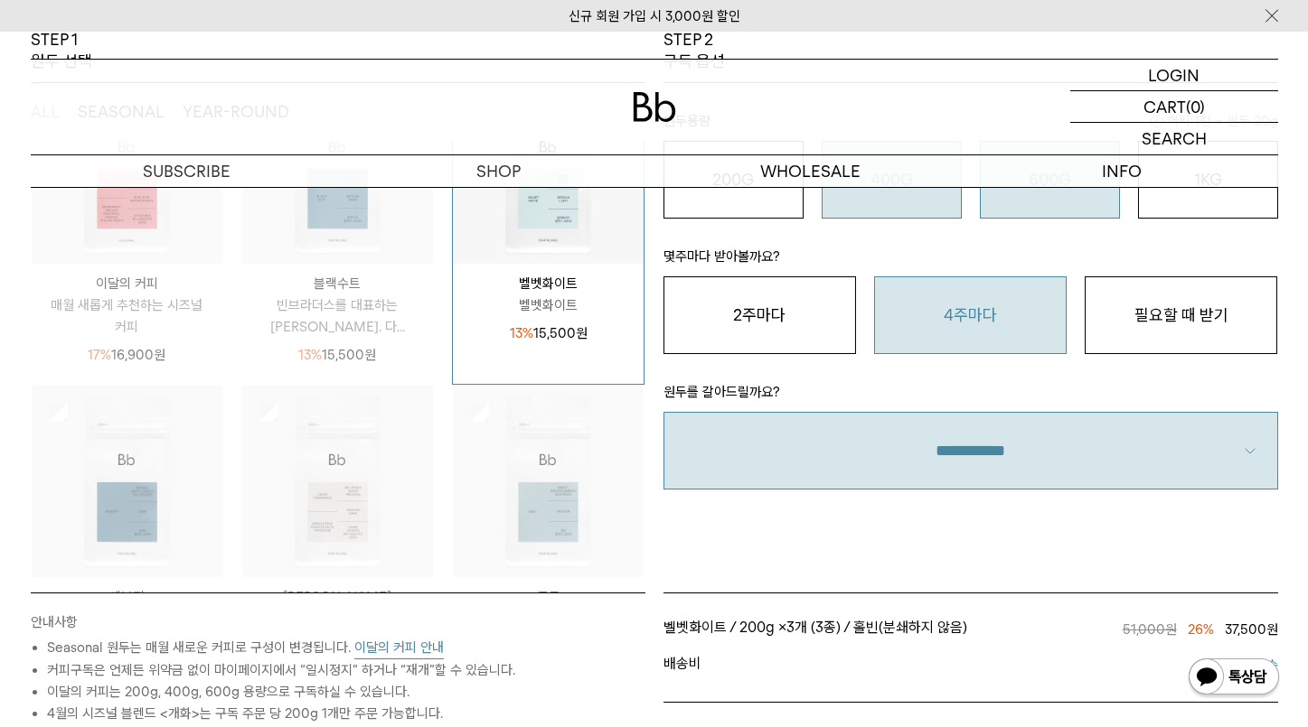
click at [904, 208] on button "400G 31,000 원" at bounding box center [891, 180] width 140 height 78
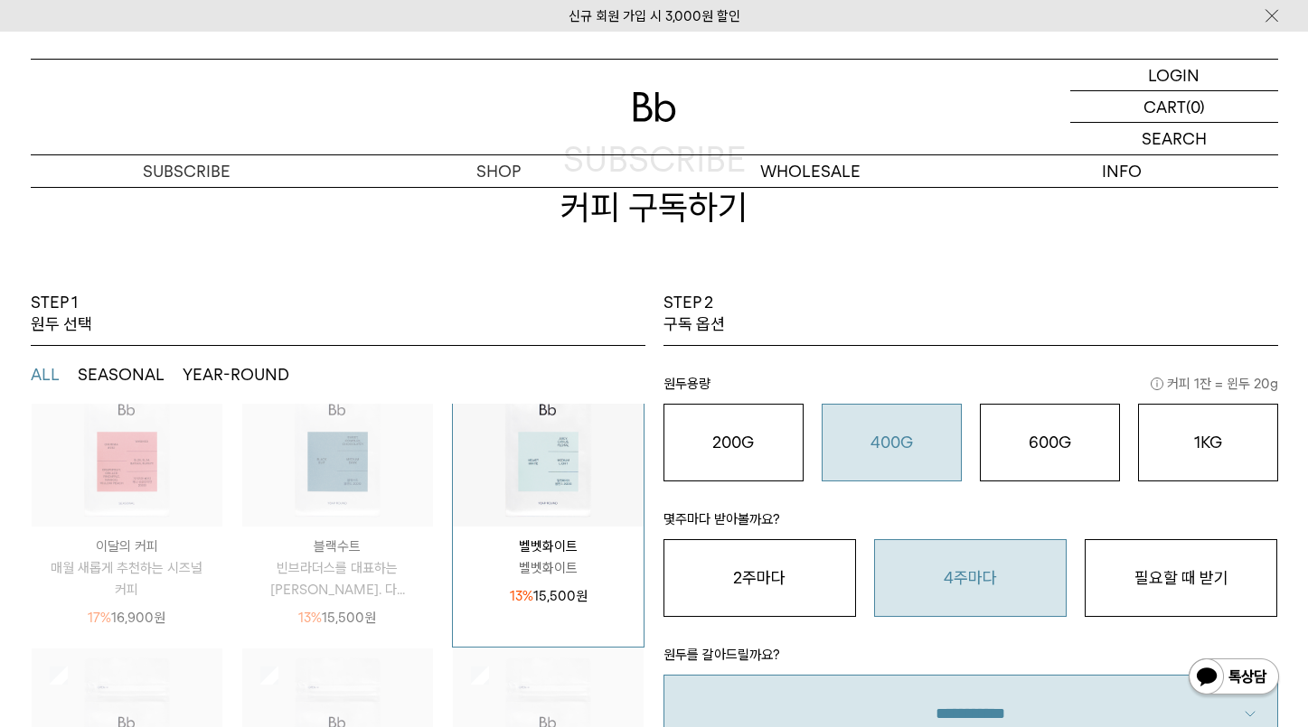
scroll to position [108, 0]
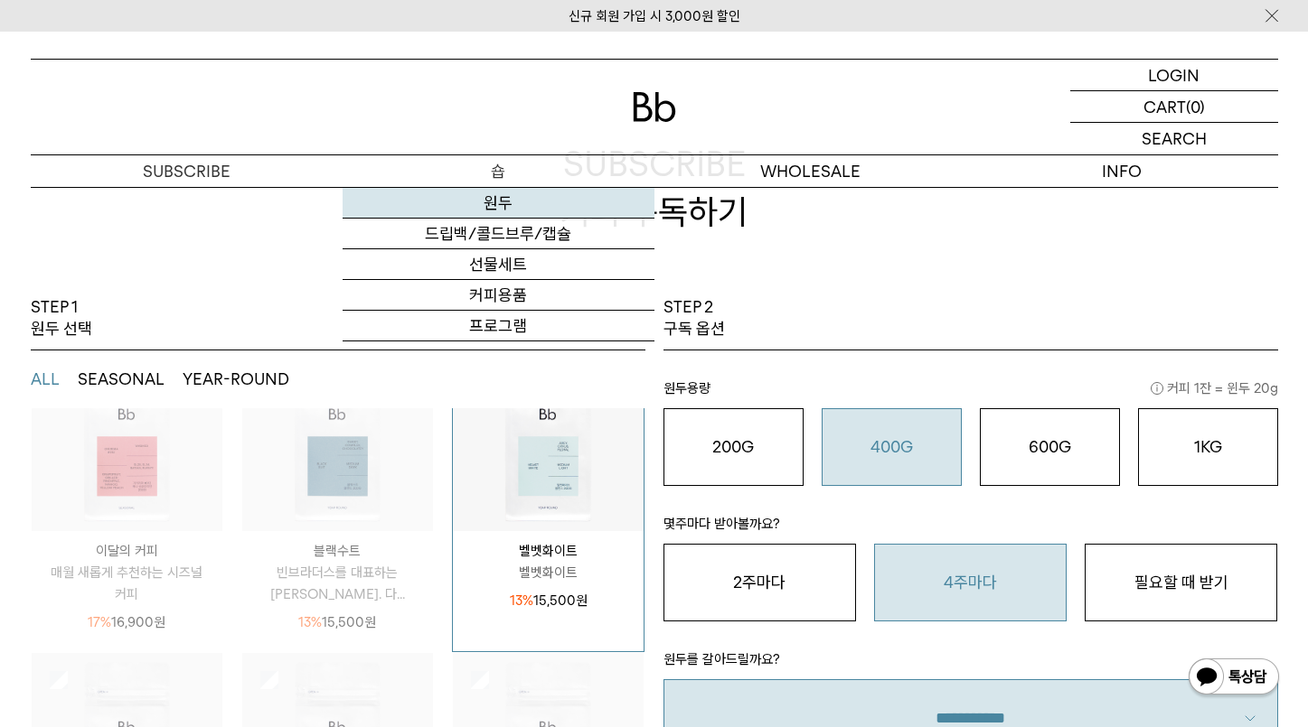
click at [490, 211] on link "원두" at bounding box center [498, 203] width 312 height 31
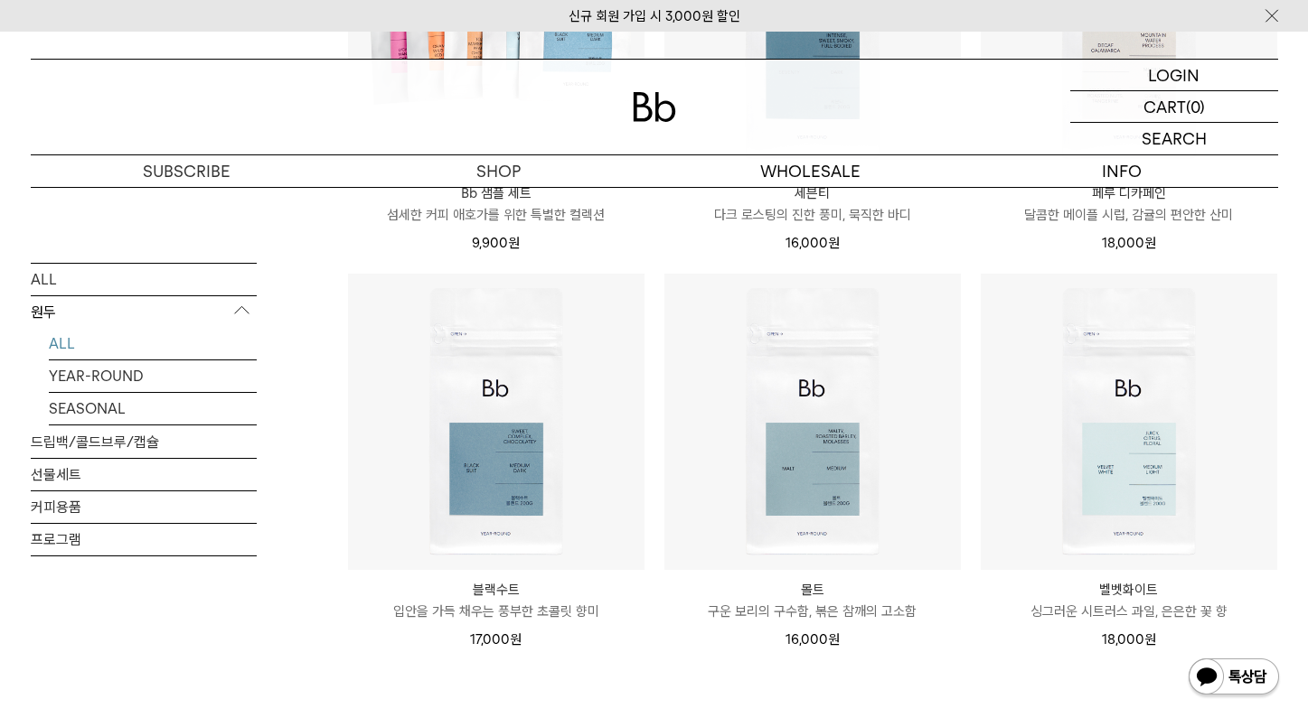
scroll to position [1314, 0]
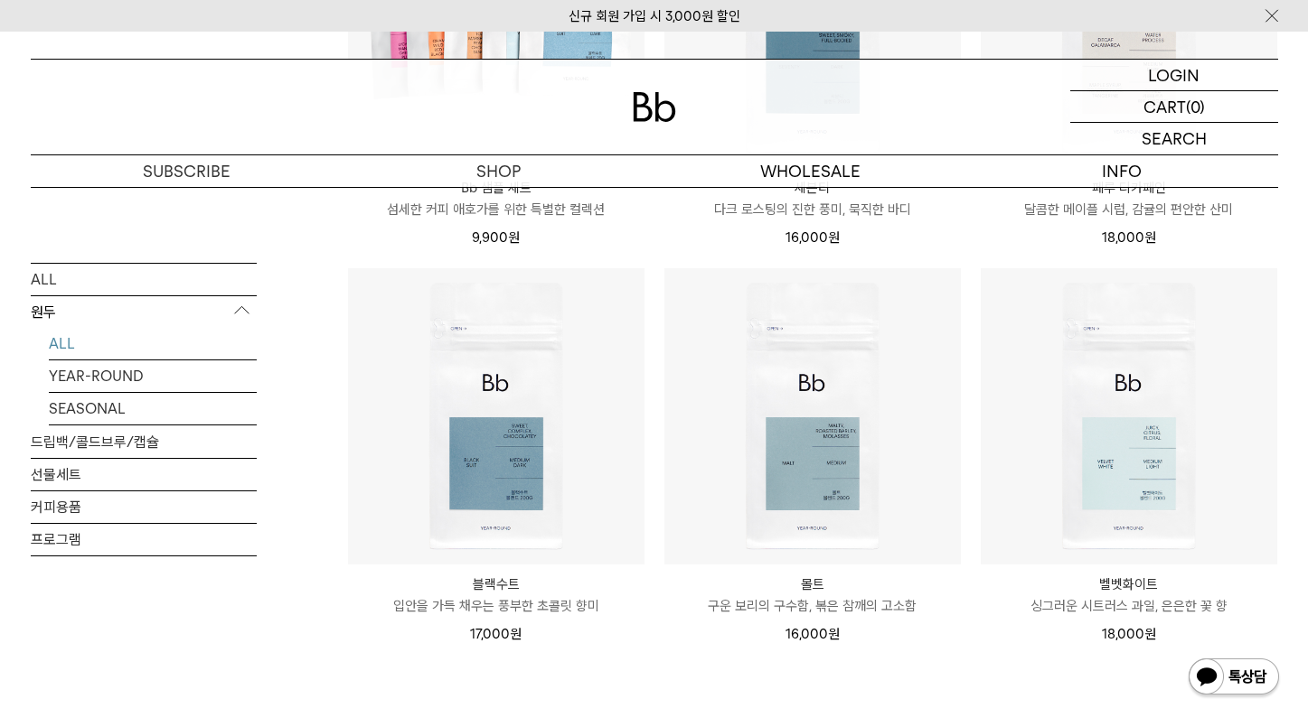
click at [1125, 582] on p "벨벳화이트" at bounding box center [1128, 585] width 296 height 22
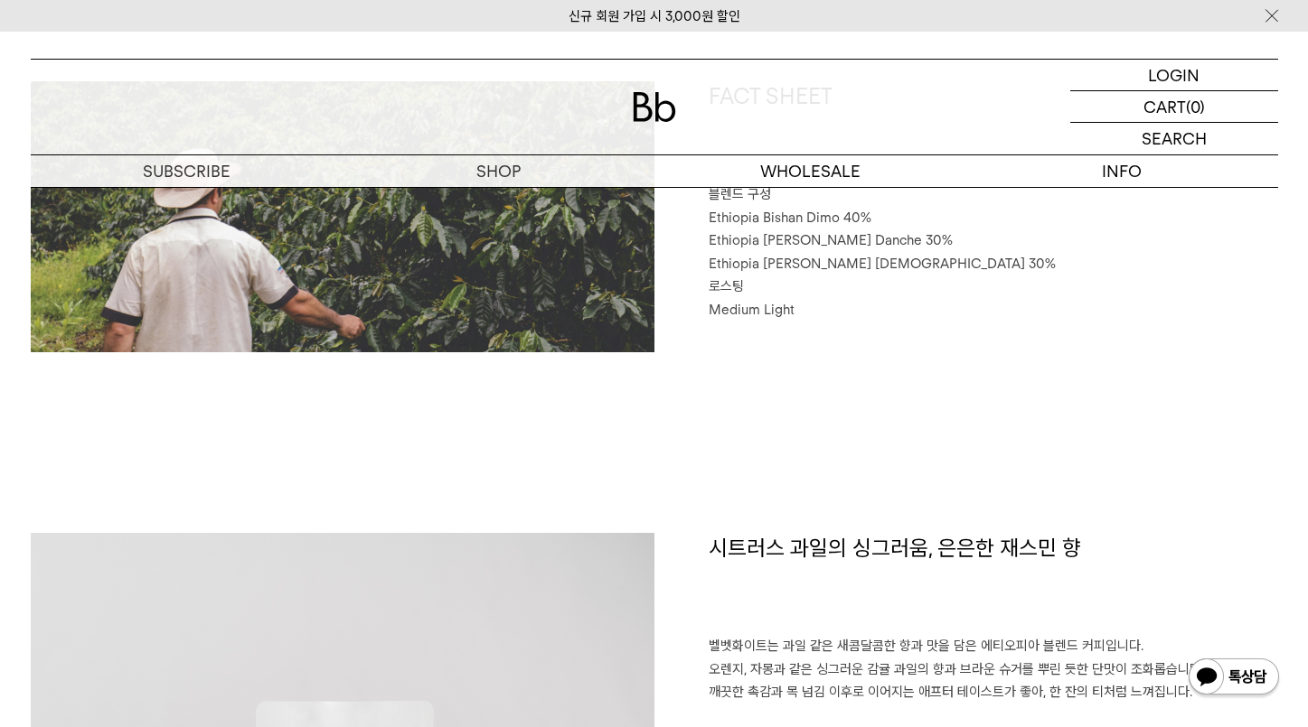
scroll to position [642, 0]
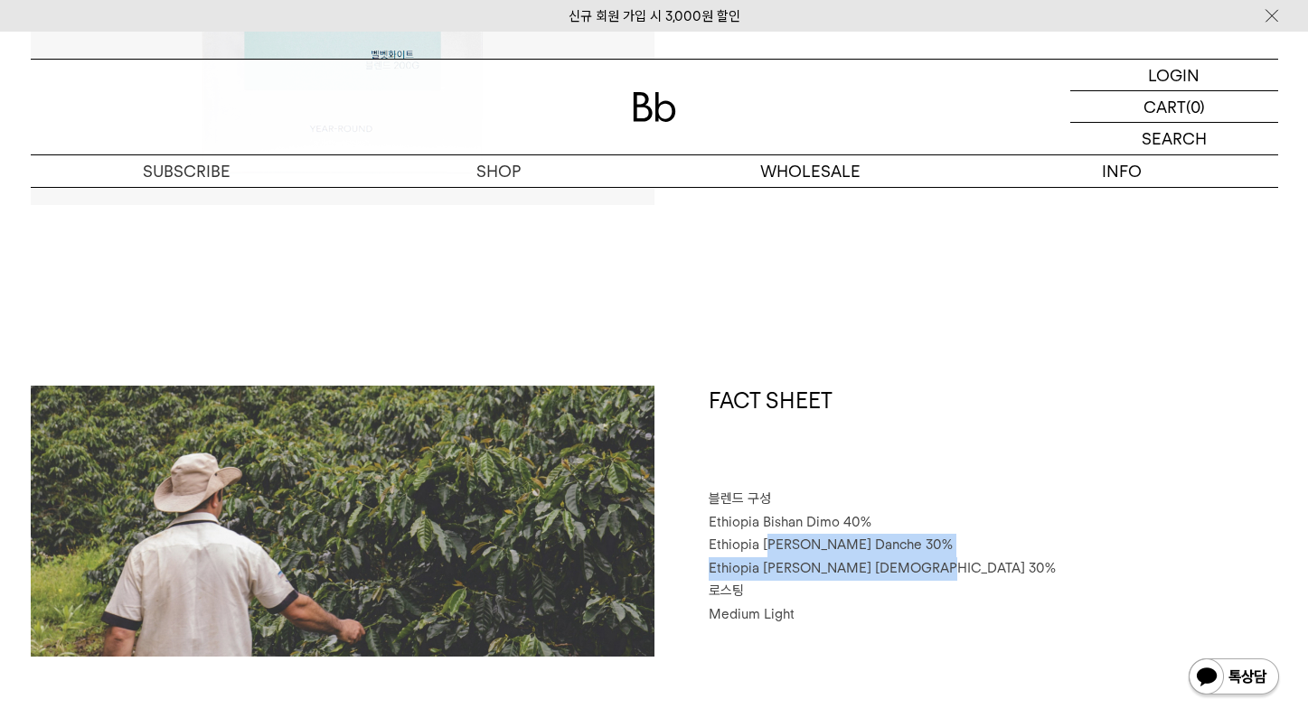
drag, startPoint x: 768, startPoint y: 542, endPoint x: 914, endPoint y: 562, distance: 147.7
click at [914, 562] on div "FACT SHEET 블렌드 구성 Ethiopia Bishan Dimo 40% Ethiopia Habtamu Yirgacheffe Danche …" at bounding box center [966, 521] width 624 height 271
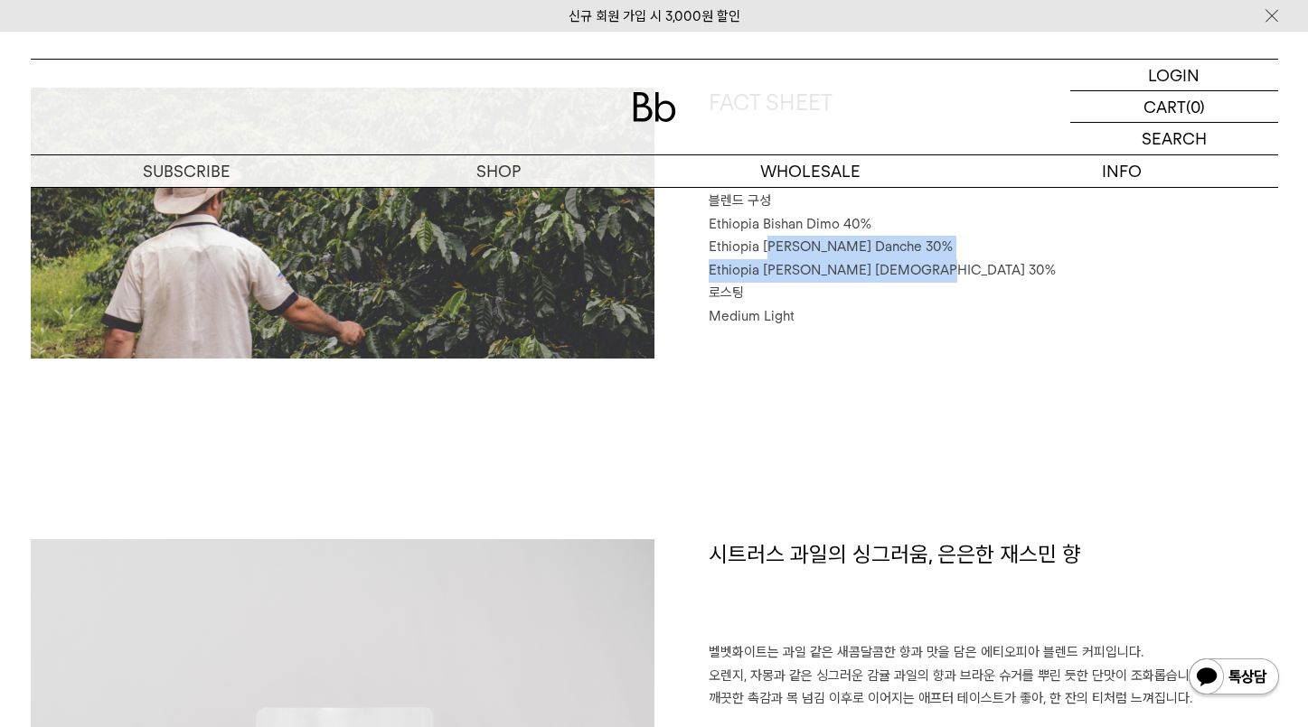
scroll to position [1200, 0]
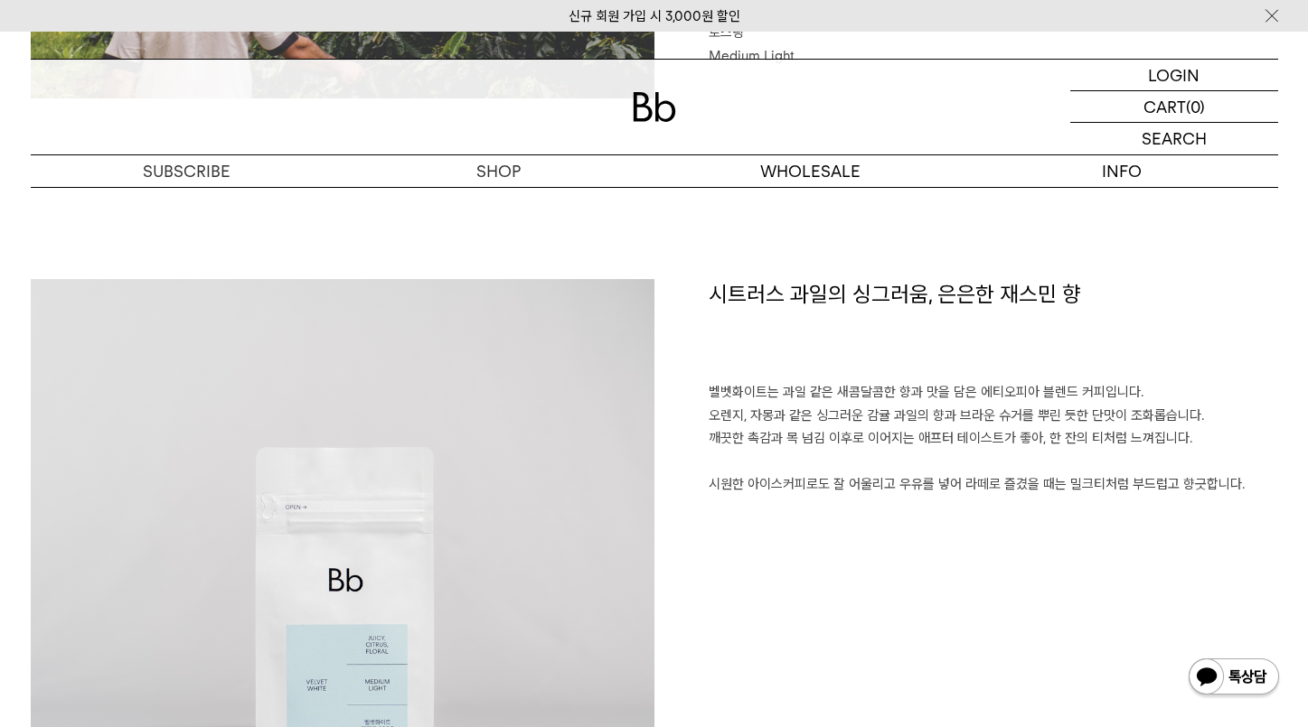
click at [952, 400] on p "벨벳화이트는 과일 같은 새콤달콤한 향과 맛을 담은 에티오피아 블렌드 커피입니다. 오렌지, 자몽과 같은 싱그러운 감귤 과일의 향과 브라운 슈거를…" at bounding box center [992, 439] width 569 height 116
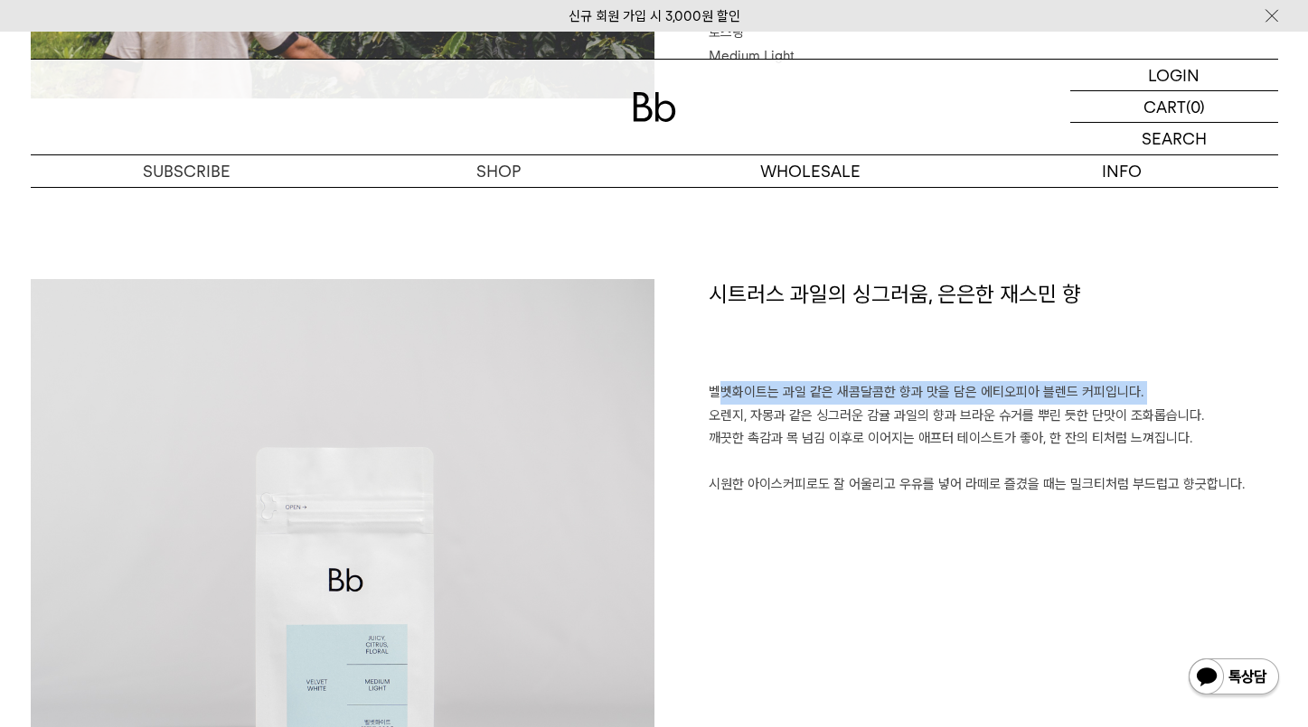
click at [948, 415] on p "벨벳화이트는 과일 같은 새콤달콤한 향과 맛을 담은 에티오피아 블렌드 커피입니다. 오렌지, 자몽과 같은 싱그러운 감귤 과일의 향과 브라운 슈거를…" at bounding box center [992, 439] width 569 height 116
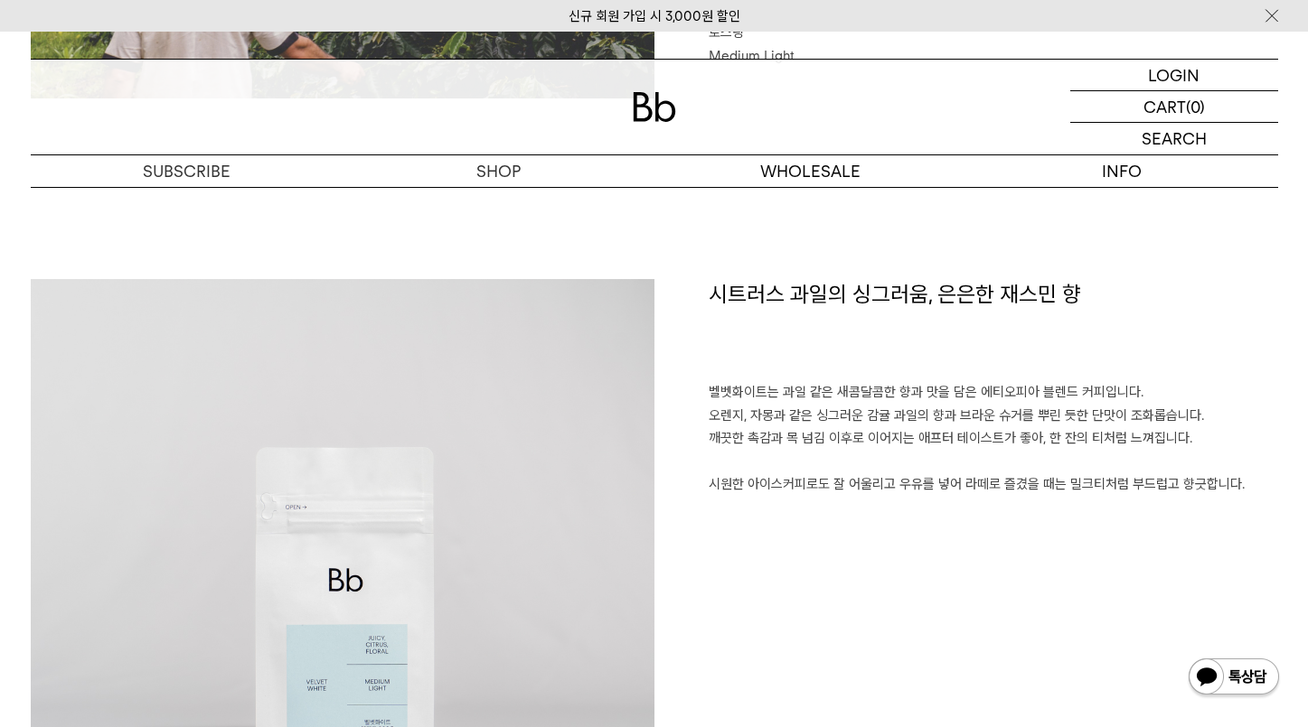
click at [948, 415] on p "벨벳화이트는 과일 같은 새콤달콤한 향과 맛을 담은 에티오피아 블렌드 커피입니다. 오렌지, 자몽과 같은 싱그러운 감귤 과일의 향과 브라운 슈거를…" at bounding box center [992, 439] width 569 height 116
click at [938, 477] on p "벨벳화이트는 과일 같은 새콤달콤한 향과 맛을 담은 에티오피아 블렌드 커피입니다. 오렌지, 자몽과 같은 싱그러운 감귤 과일의 향과 브라운 슈거를…" at bounding box center [992, 439] width 569 height 116
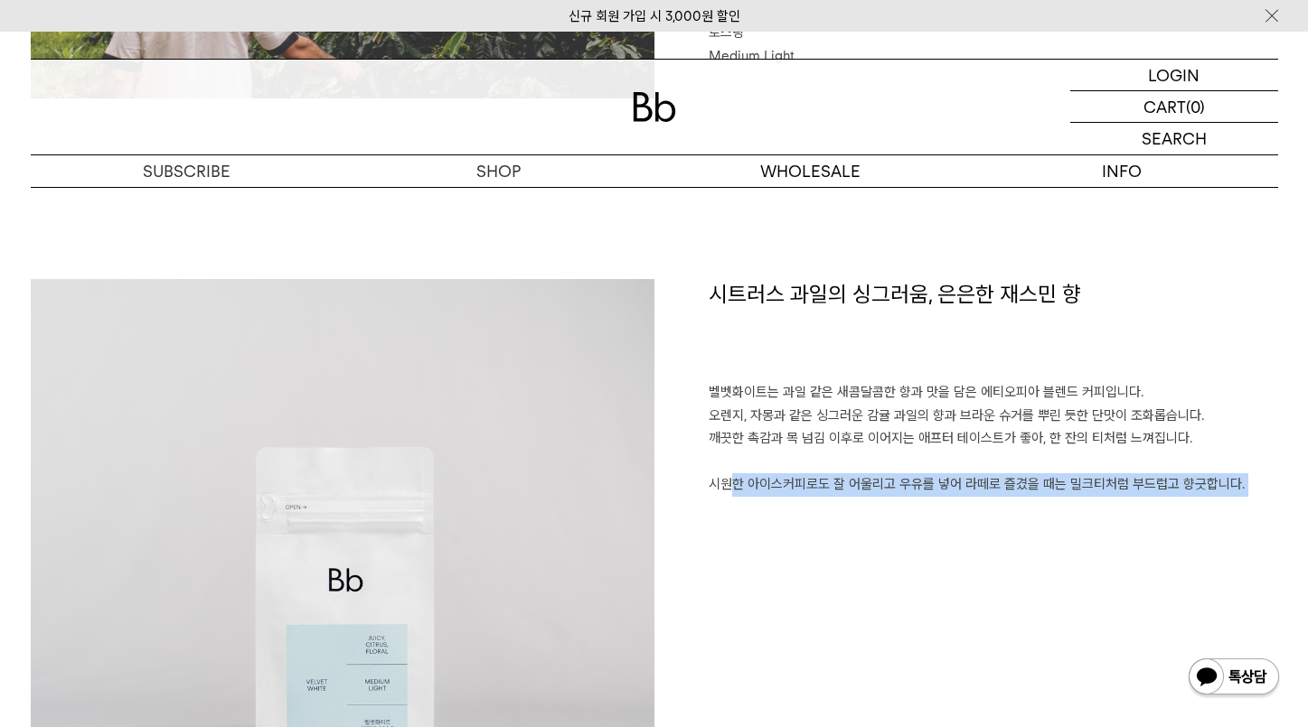
click at [938, 477] on p "벨벳화이트는 과일 같은 새콤달콤한 향과 맛을 담은 에티오피아 블렌드 커피입니다. 오렌지, 자몽과 같은 싱그러운 감귤 과일의 향과 브라운 슈거를…" at bounding box center [992, 439] width 569 height 116
click at [938, 476] on p "벨벳화이트는 과일 같은 새콤달콤한 향과 맛을 담은 에티오피아 블렌드 커피입니다. 오렌지, 자몽과 같은 싱그러운 감귤 과일의 향과 브라운 슈거를…" at bounding box center [992, 439] width 569 height 116
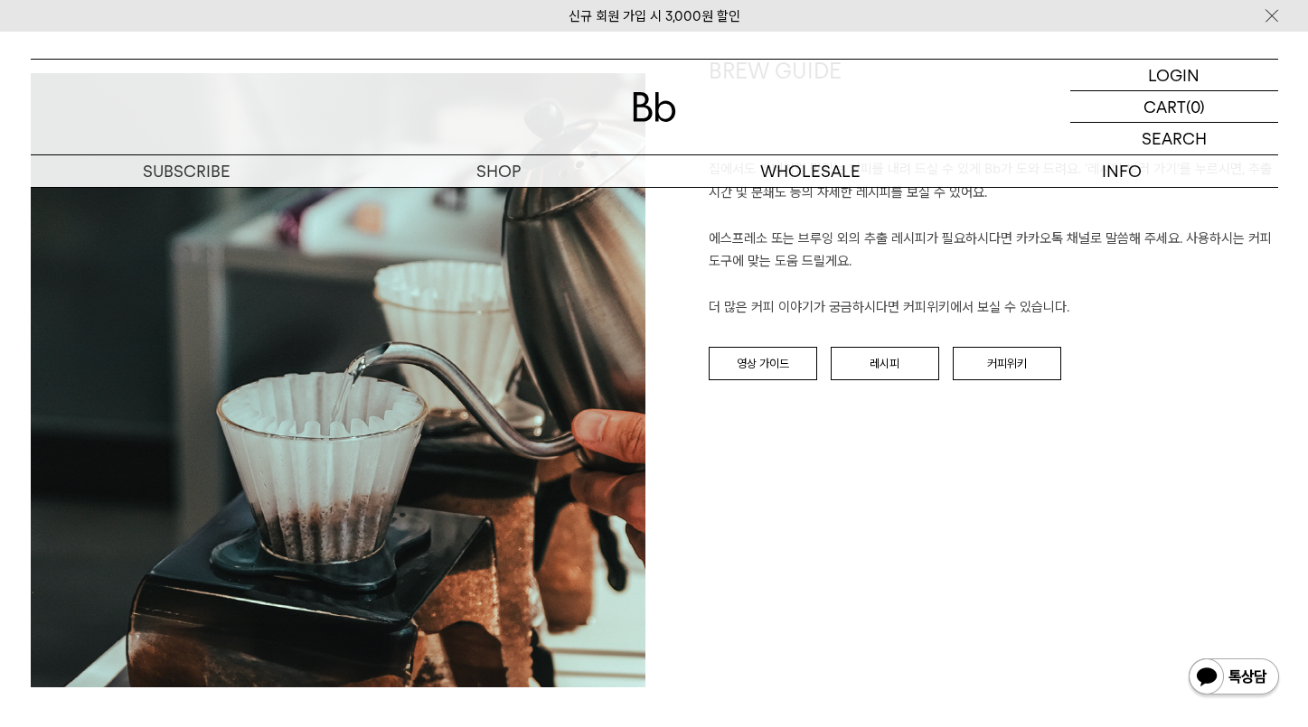
scroll to position [2365, 0]
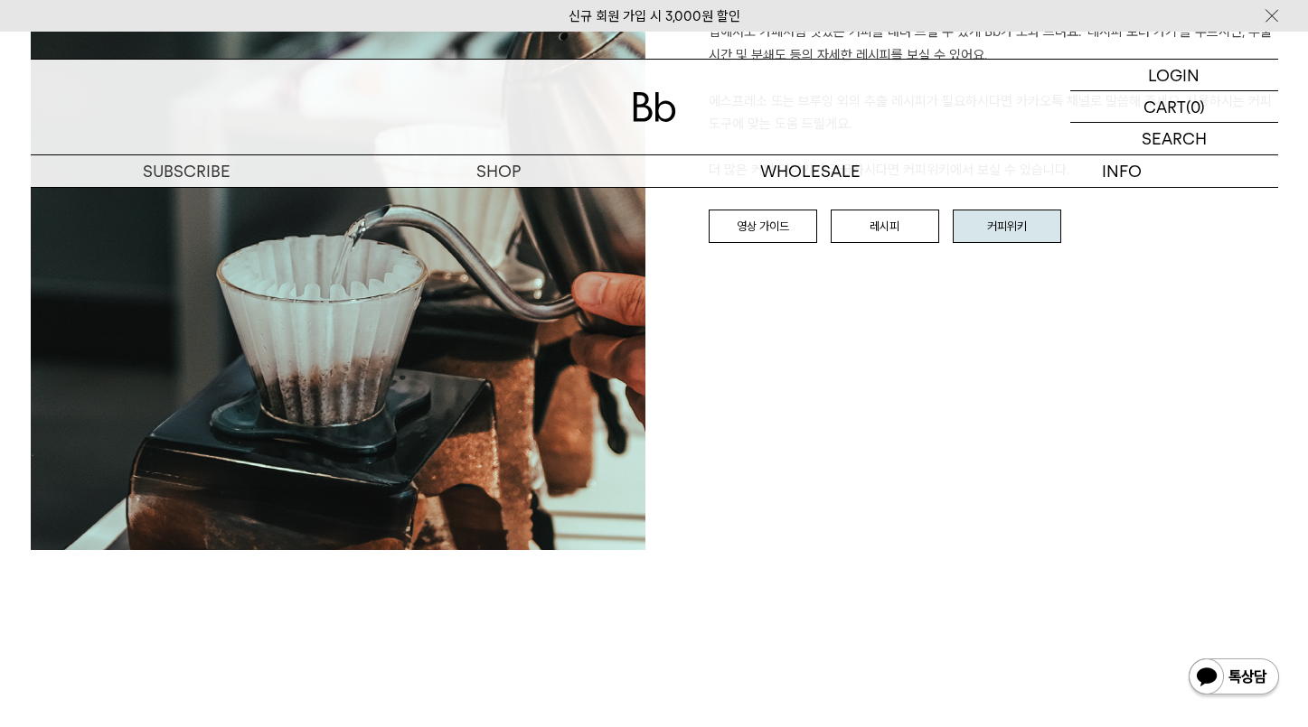
click at [984, 239] on link "커피위키" at bounding box center [1006, 227] width 108 height 34
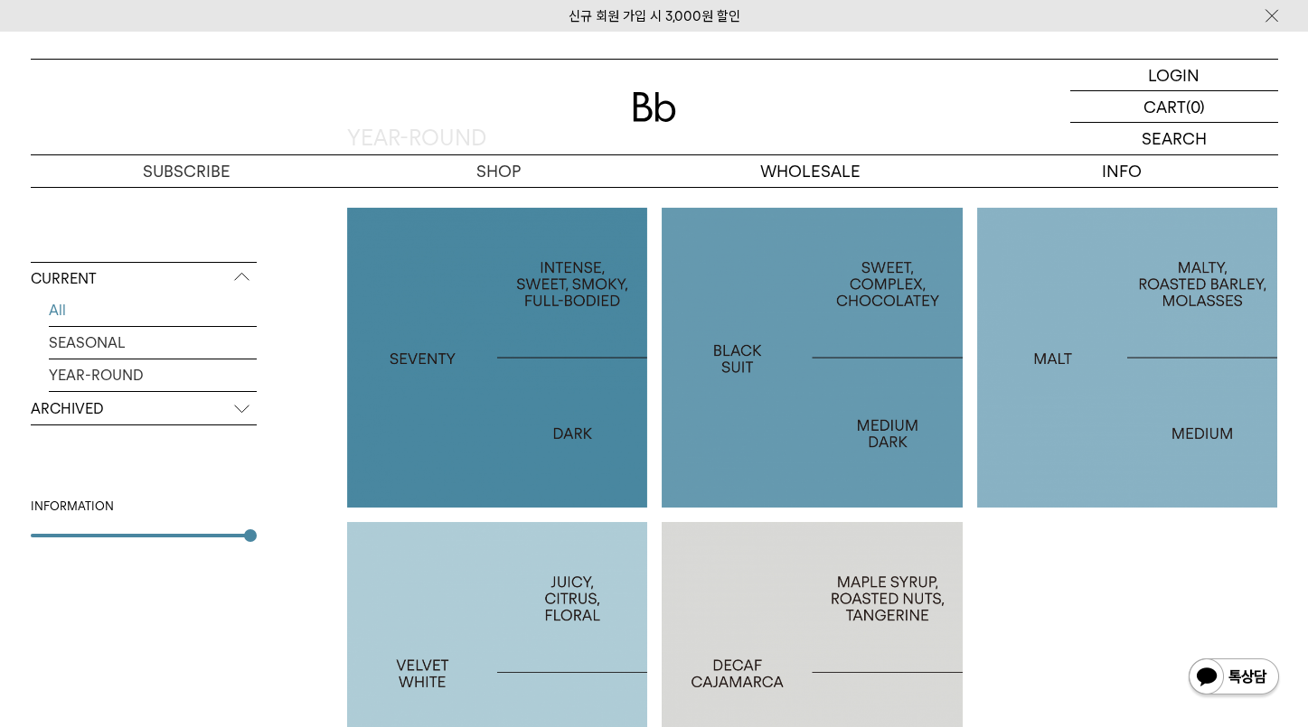
scroll to position [1322, 0]
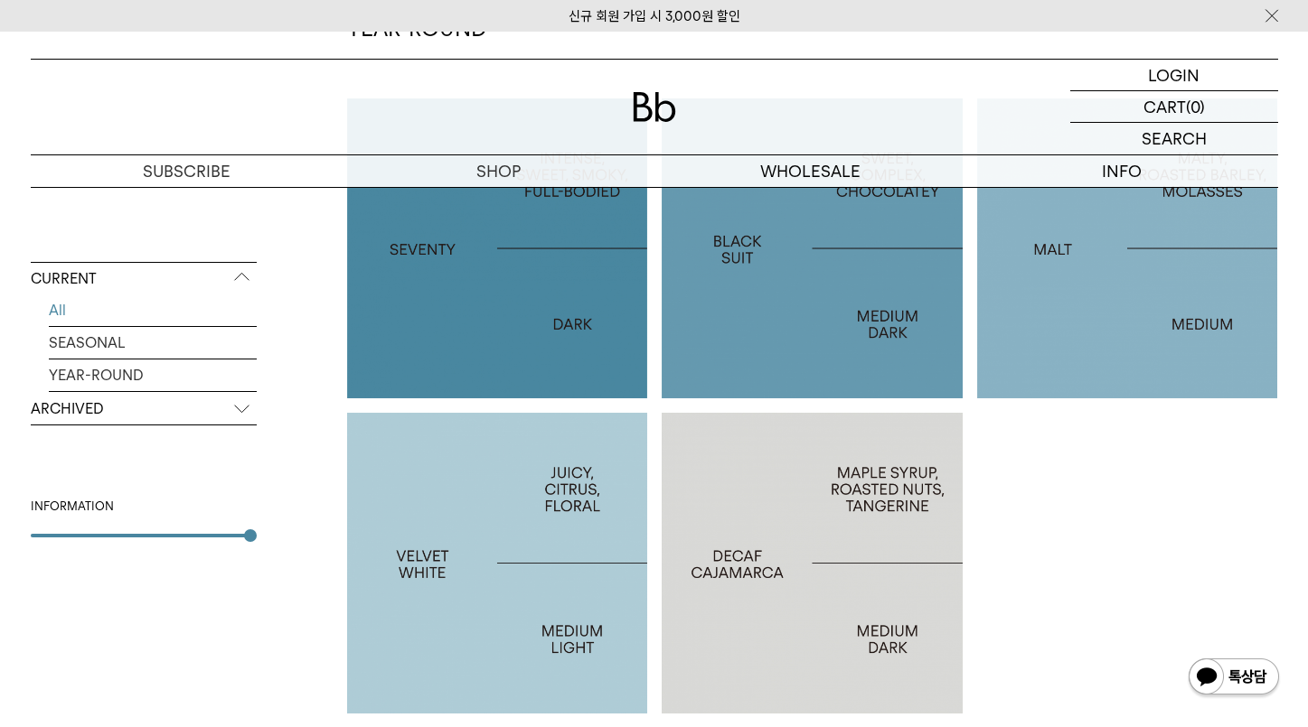
click at [577, 518] on div at bounding box center [497, 563] width 301 height 301
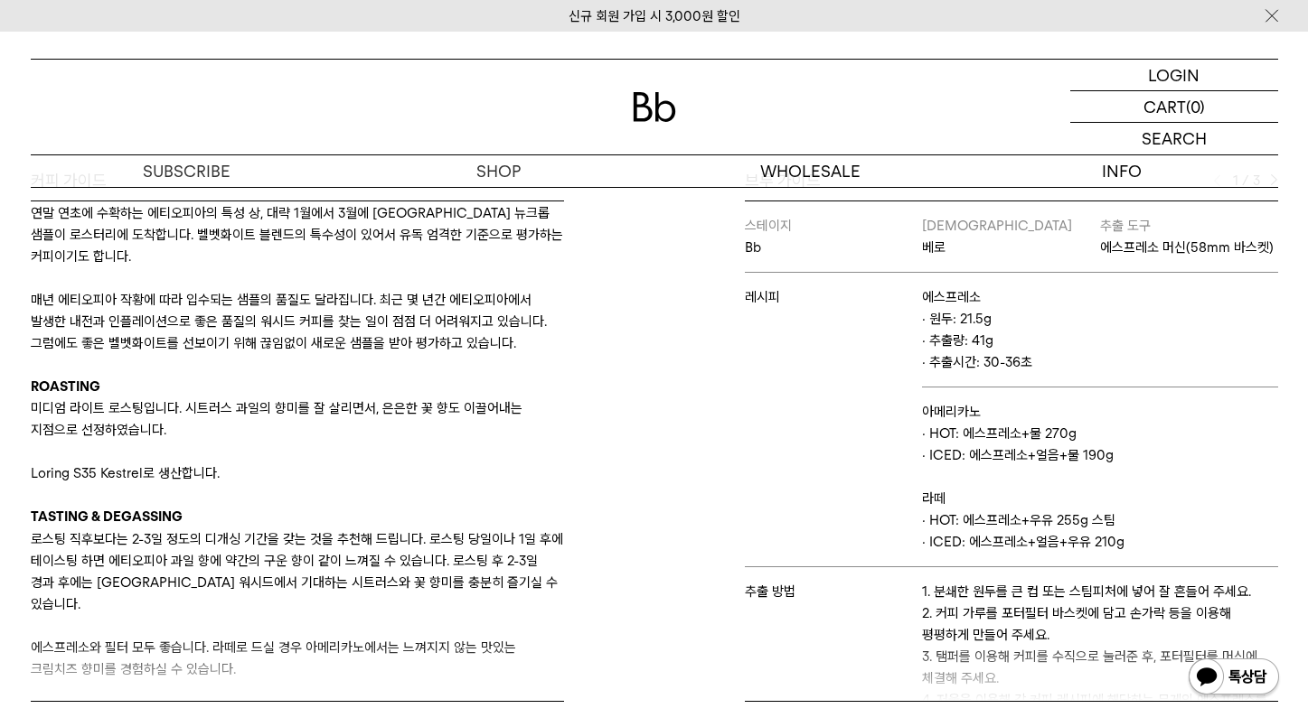
scroll to position [777, 0]
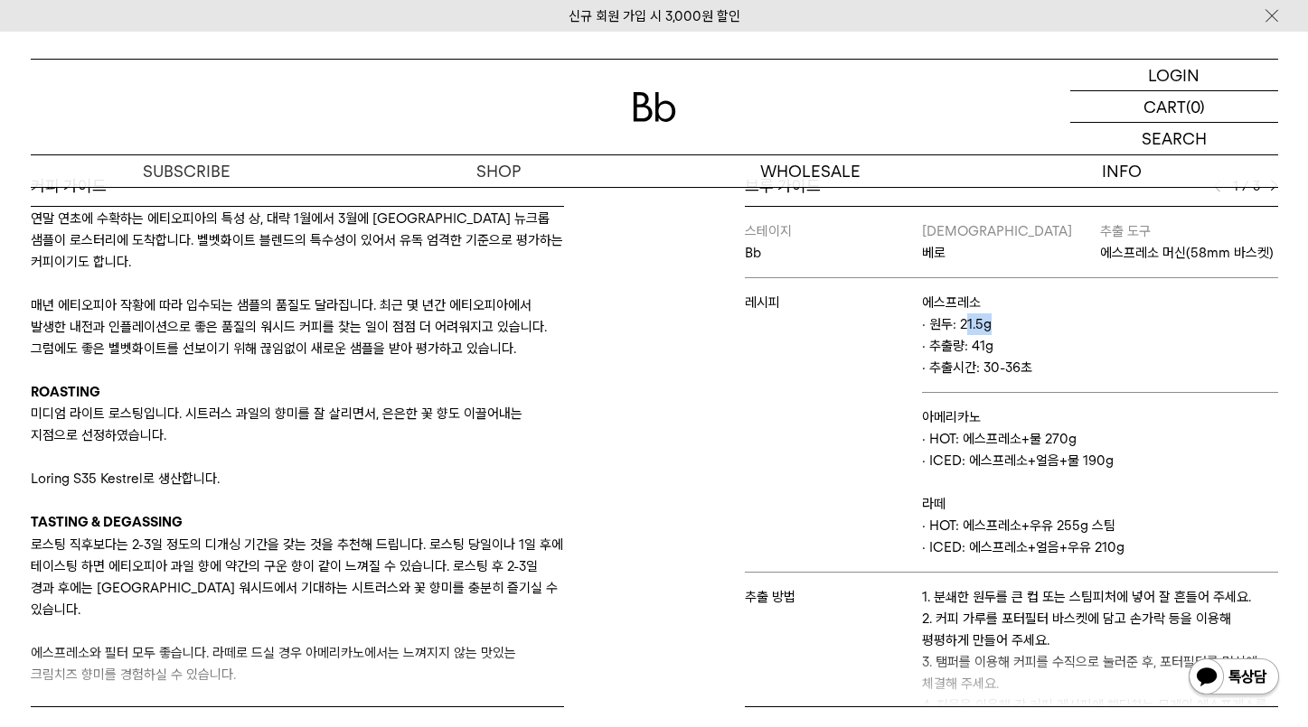
drag, startPoint x: 959, startPoint y: 343, endPoint x: 991, endPoint y: 342, distance: 32.5
click at [991, 335] on p "· 원두: 21.5g" at bounding box center [1099, 325] width 355 height 22
drag, startPoint x: 981, startPoint y: 343, endPoint x: 952, endPoint y: 343, distance: 28.9
click at [952, 335] on p "· 원두: 21.5g" at bounding box center [1099, 325] width 355 height 22
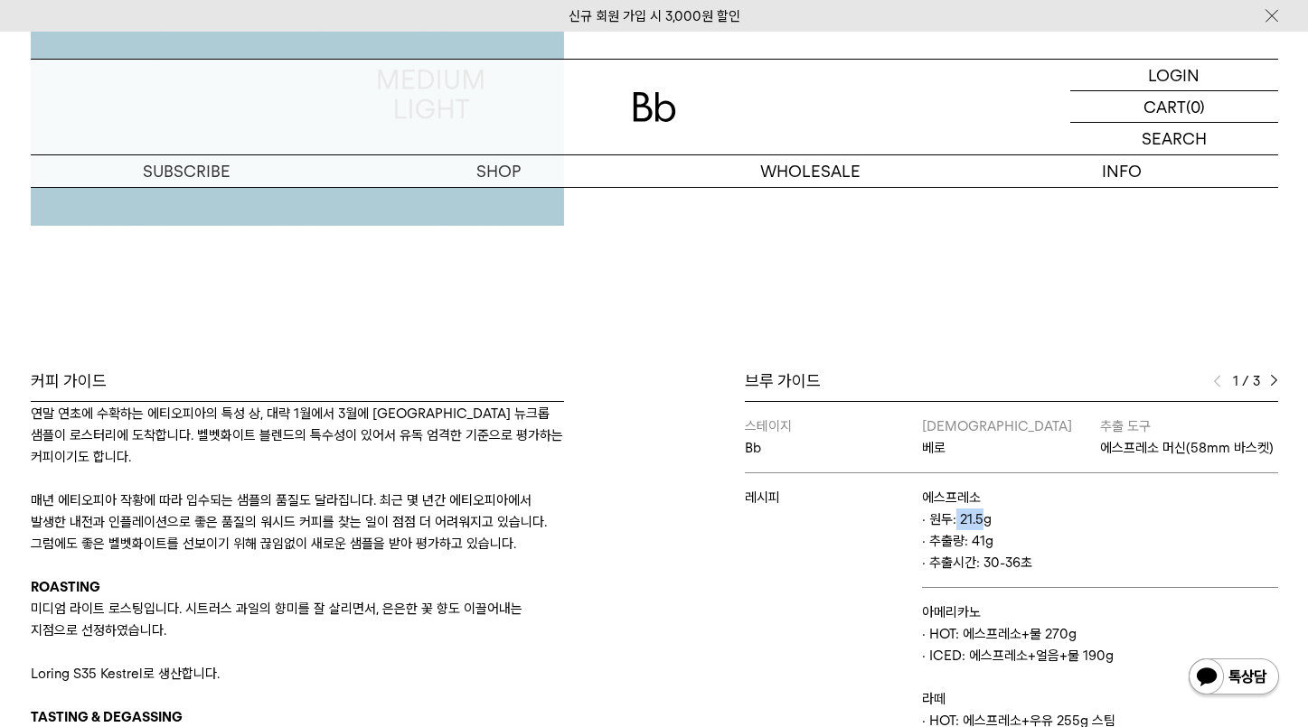
scroll to position [574, 0]
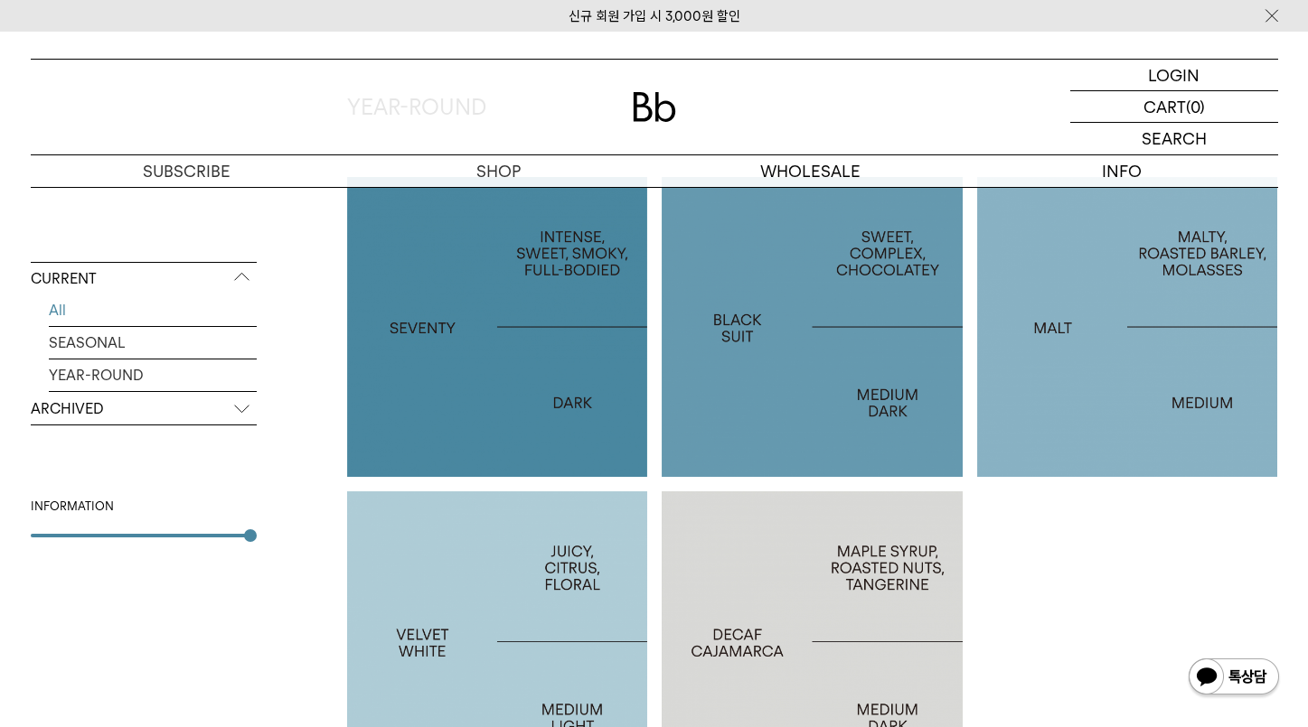
scroll to position [1019, 0]
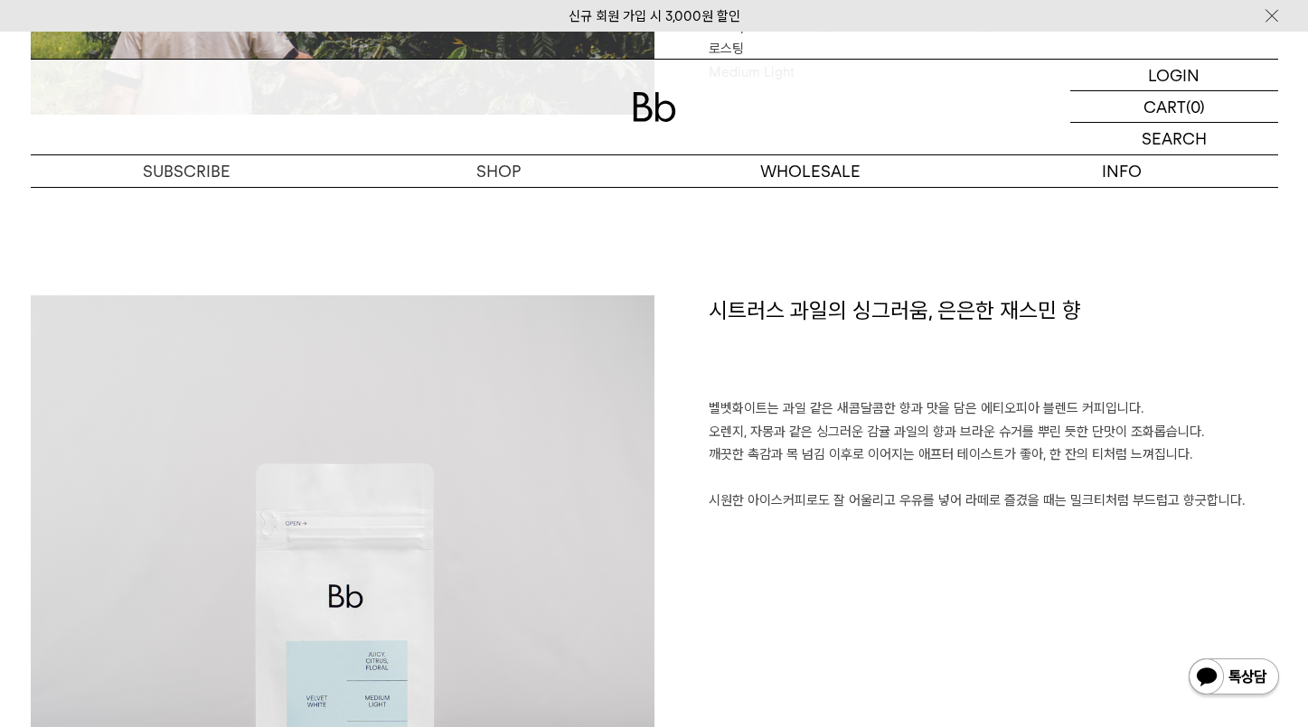
scroll to position [1189, 0]
